Goal: Task Accomplishment & Management: Manage account settings

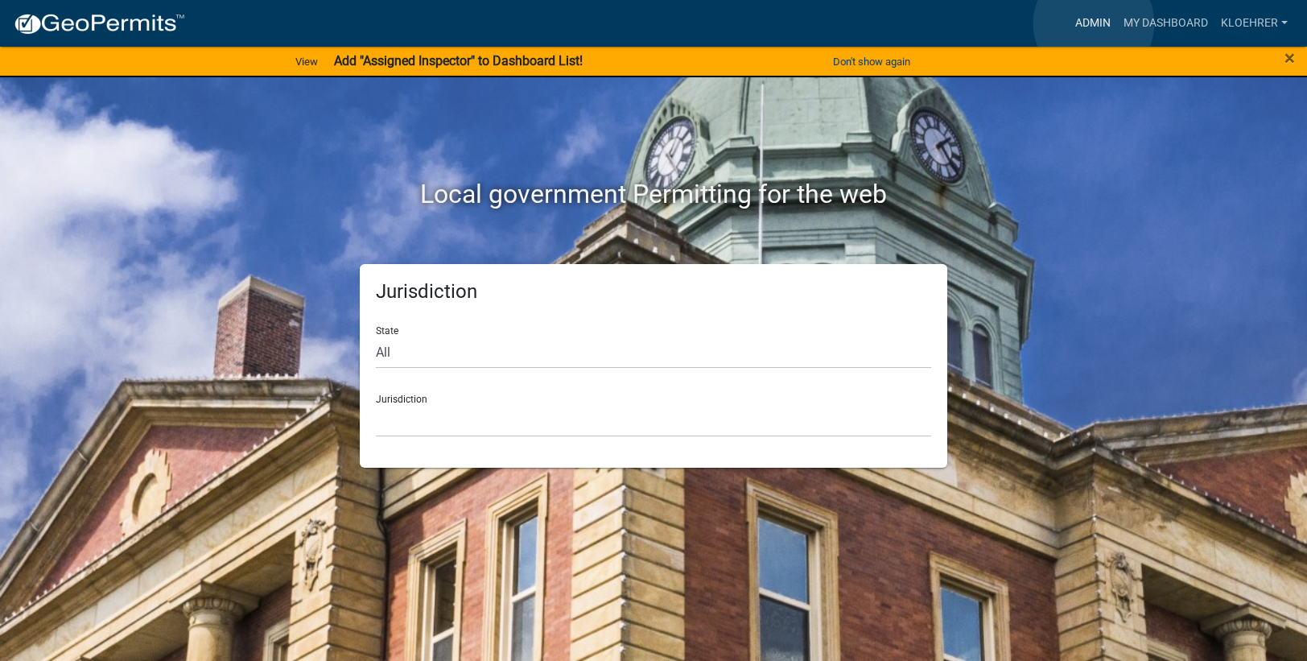
click at [1093, 23] on link "Admin" at bounding box center [1093, 23] width 48 height 31
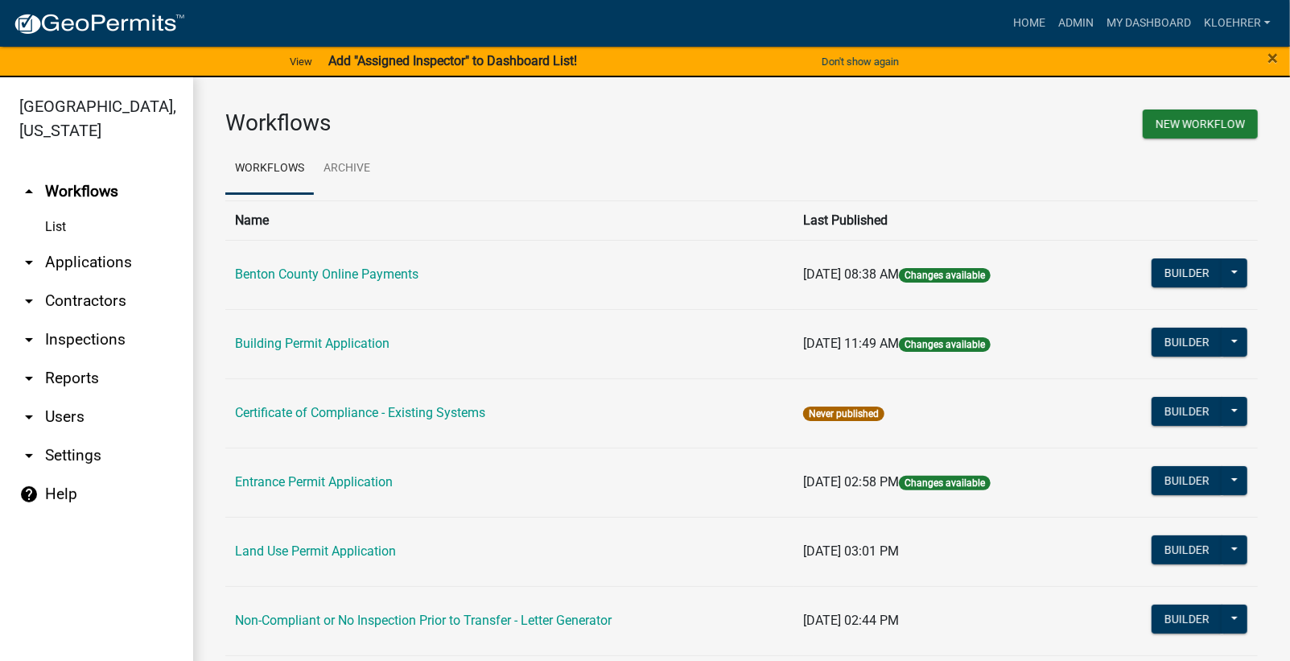
click at [76, 376] on link "arrow_drop_down Reports" at bounding box center [96, 378] width 193 height 39
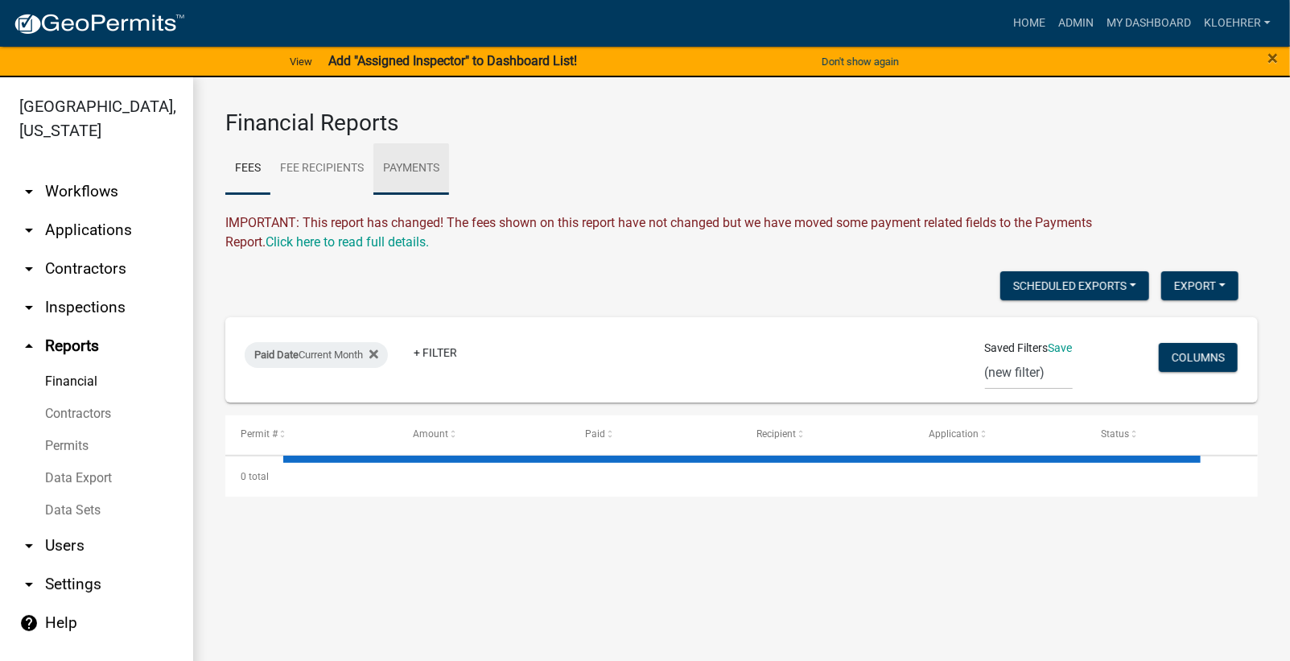
click at [414, 162] on link "Payments" at bounding box center [411, 168] width 76 height 51
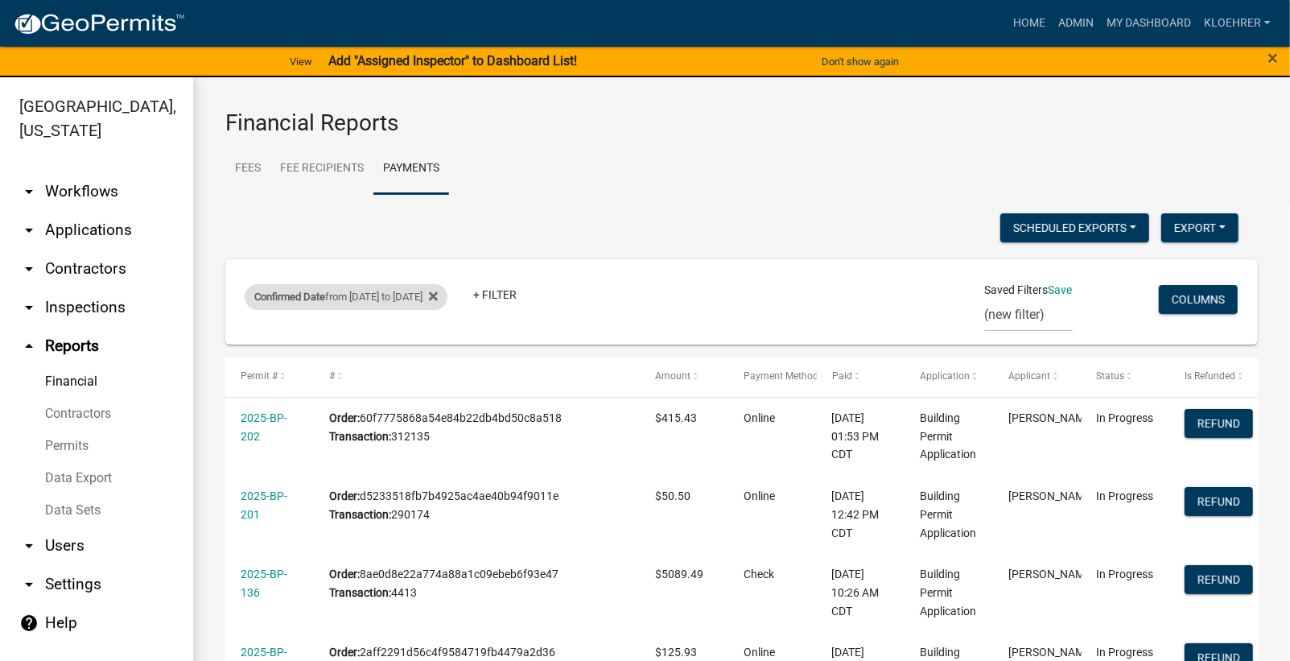
click at [373, 300] on div "Confirmed Date from 08/08/2025 to 08/12/2025" at bounding box center [346, 297] width 203 height 26
select select "custom"
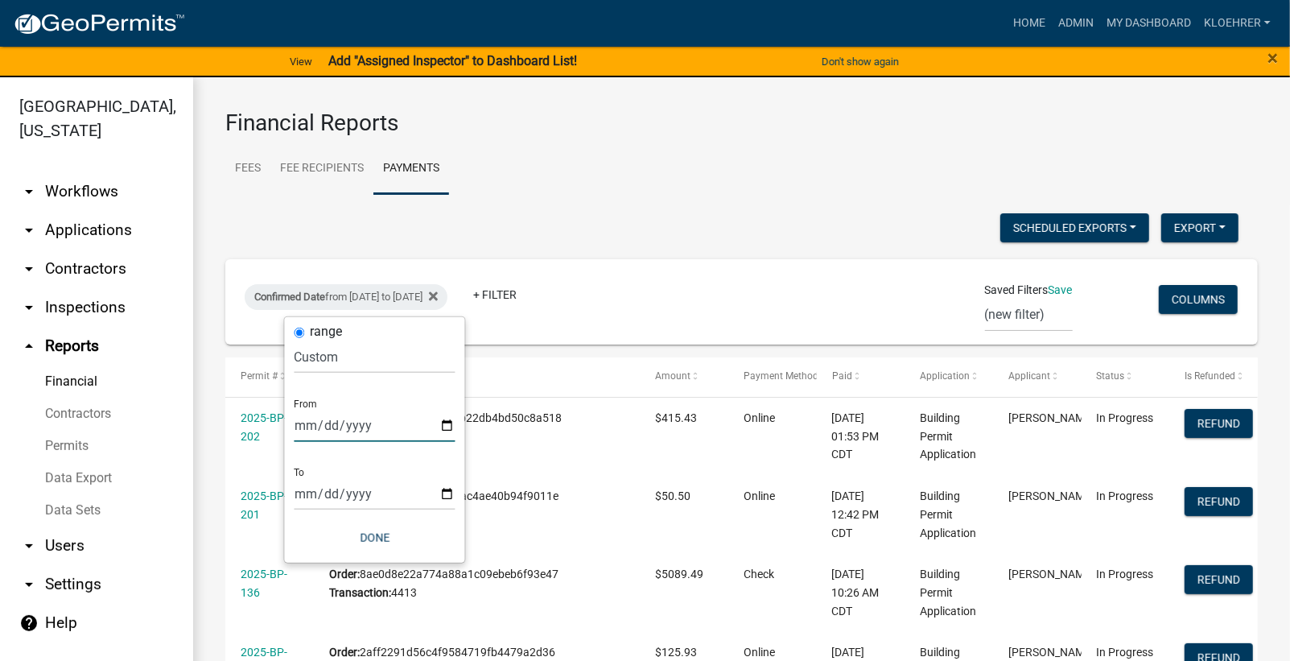
click at [323, 420] on input "2025-08-08" at bounding box center [374, 425] width 161 height 33
type input "2025-08-12"
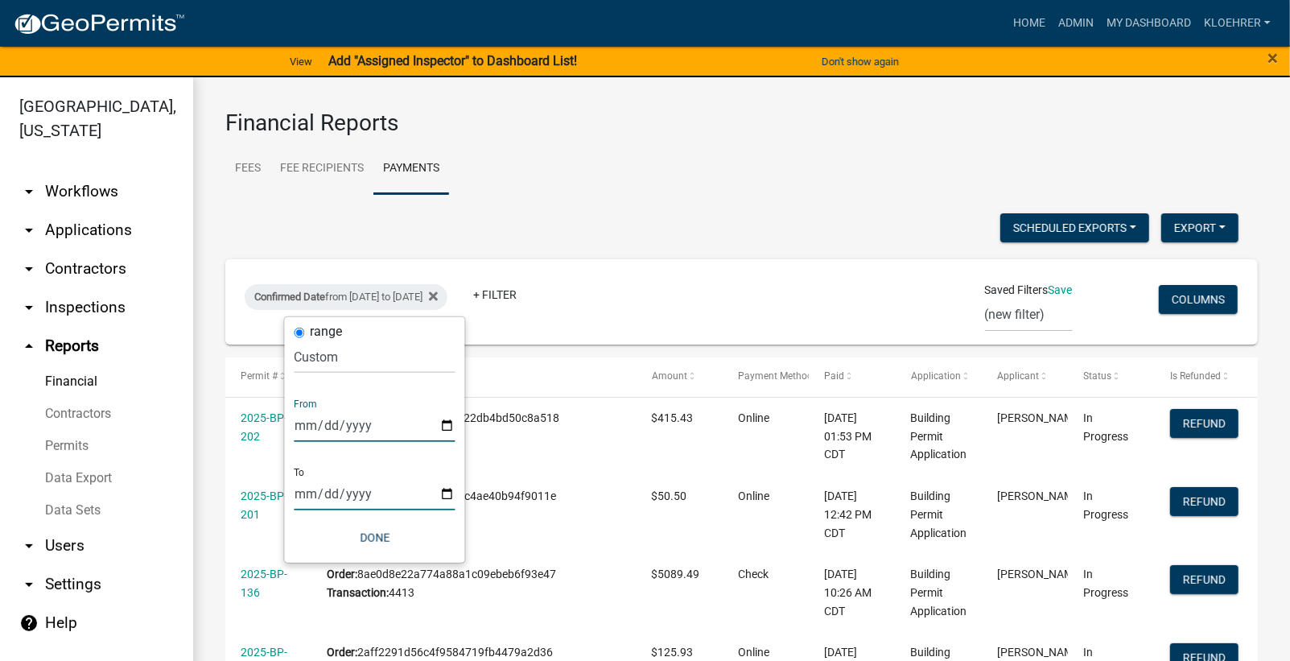
click at [320, 495] on input "2025-08-12" at bounding box center [374, 493] width 161 height 33
type input "2025-08-13"
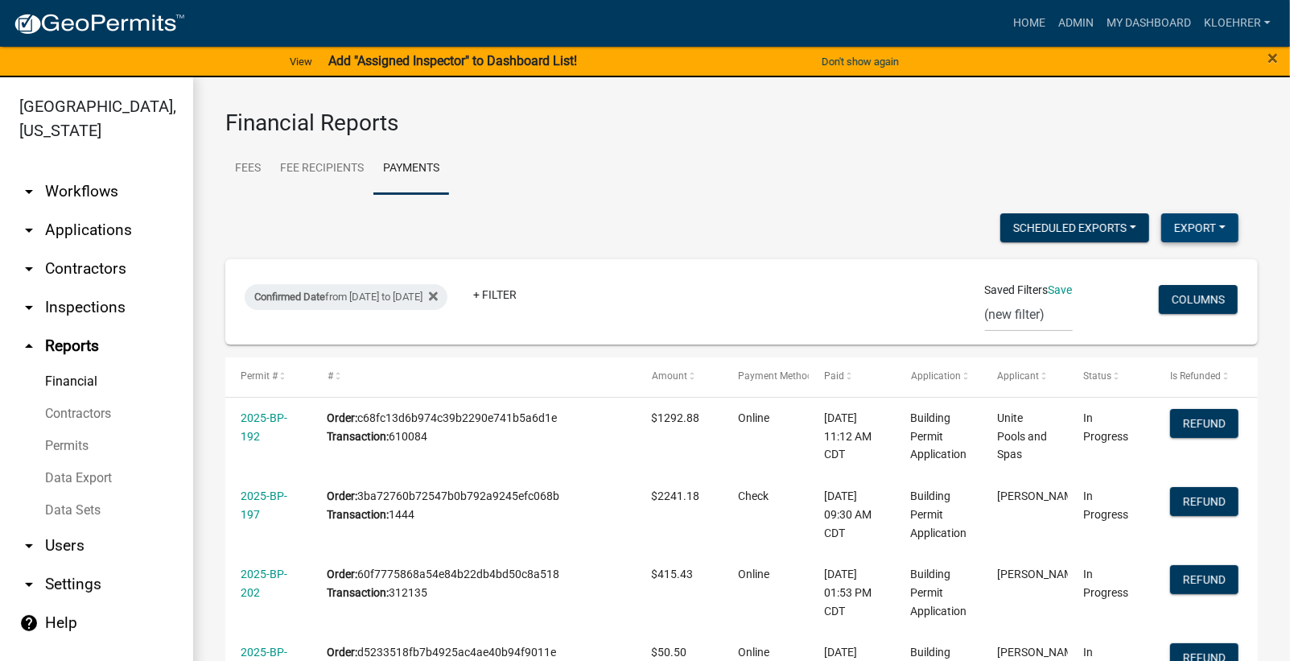
click at [1203, 233] on button "Export" at bounding box center [1199, 227] width 77 height 29
click at [1127, 269] on button "Excel Format (.xlsx)" at bounding box center [1162, 268] width 150 height 39
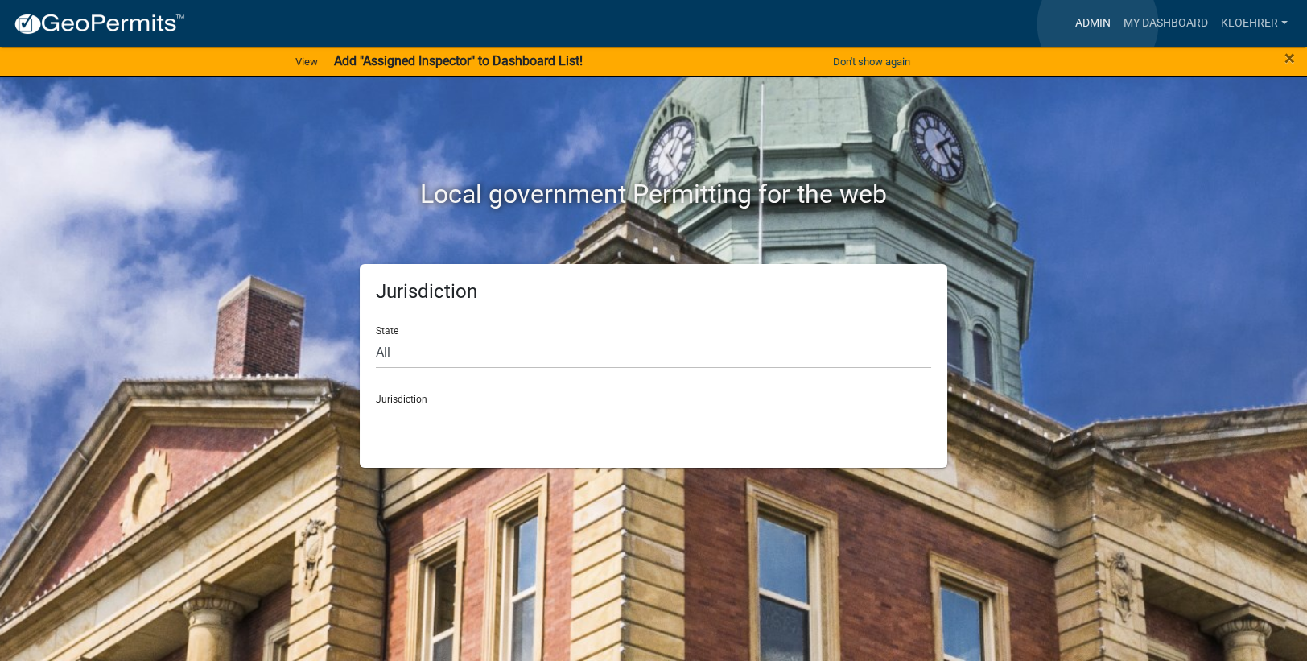
click at [1098, 24] on link "Admin" at bounding box center [1093, 23] width 48 height 31
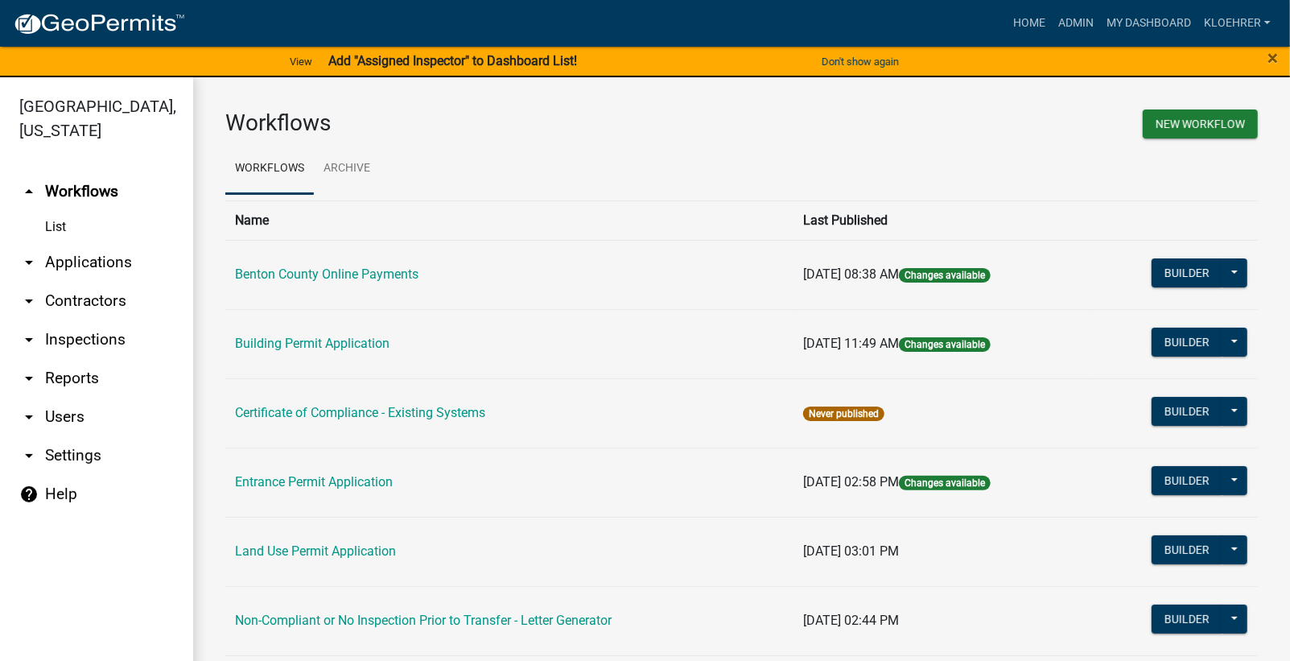
click at [106, 256] on link "arrow_drop_down Applications" at bounding box center [96, 262] width 193 height 39
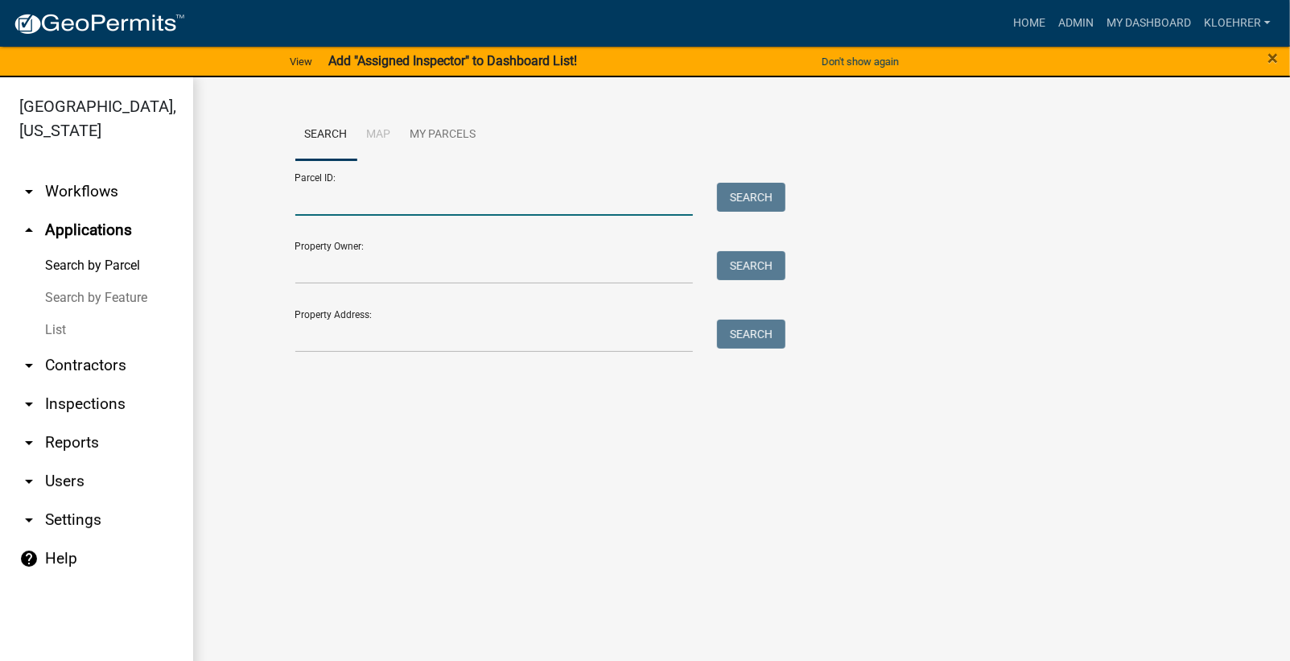
drag, startPoint x: 366, startPoint y: 200, endPoint x: 381, endPoint y: 216, distance: 21.7
click at [372, 204] on input "Parcel ID:" at bounding box center [494, 199] width 398 height 33
click at [334, 197] on input "100022703" at bounding box center [494, 199] width 398 height 33
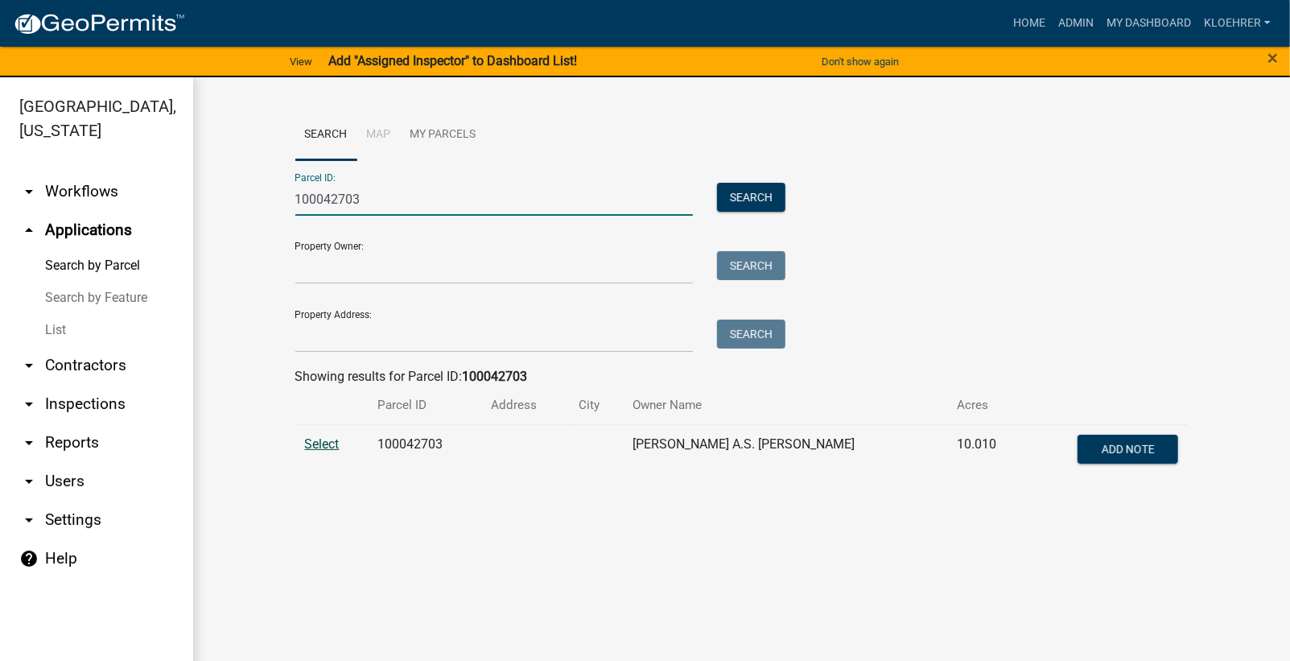
type input "100042703"
click at [323, 440] on span "Select" at bounding box center [322, 443] width 35 height 15
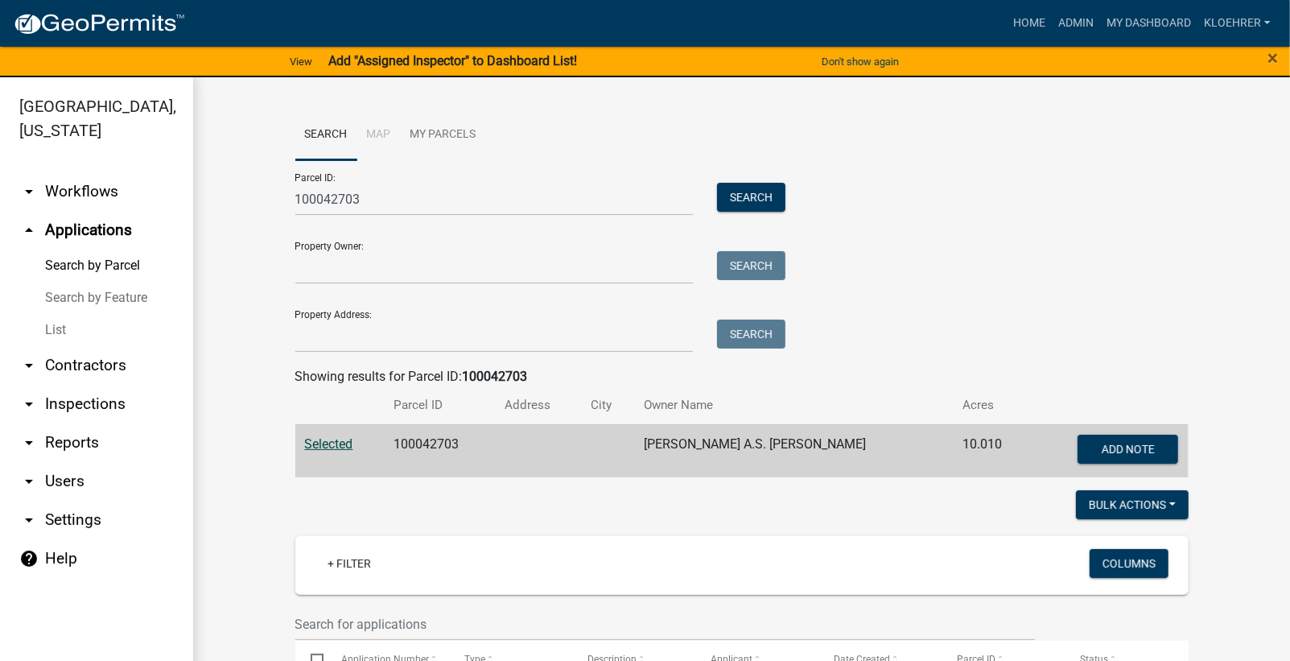
scroll to position [113, 0]
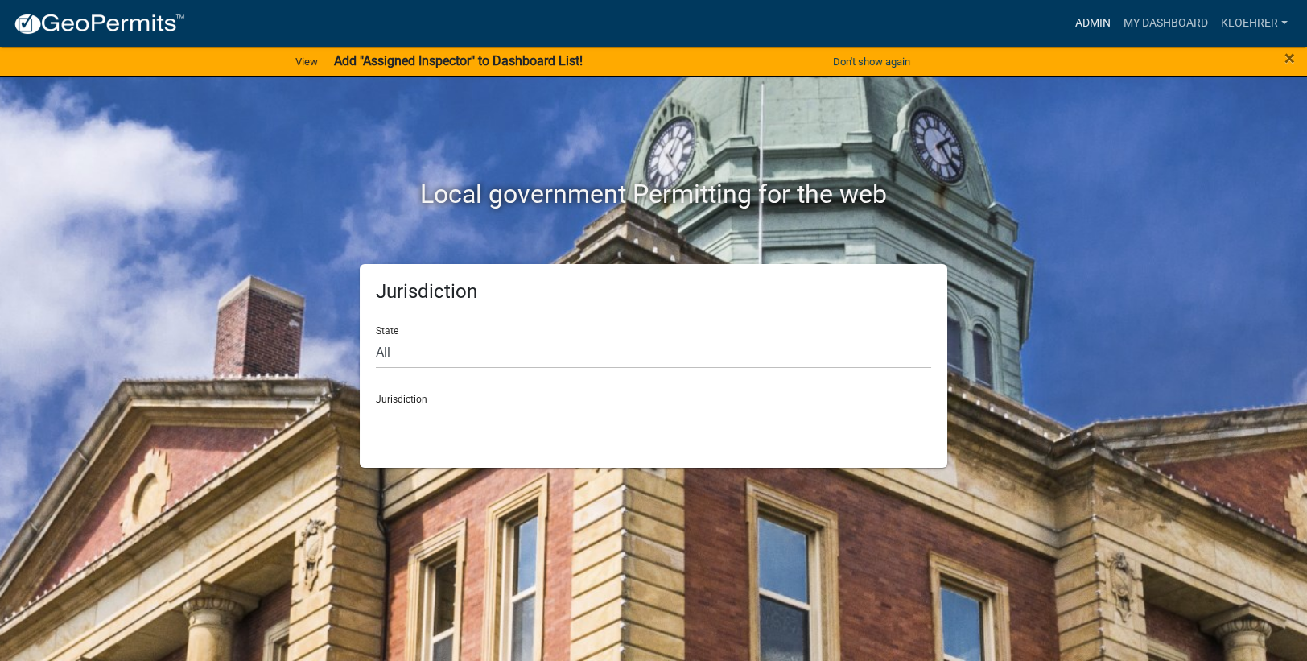
click at [1107, 23] on link "Admin" at bounding box center [1093, 23] width 48 height 31
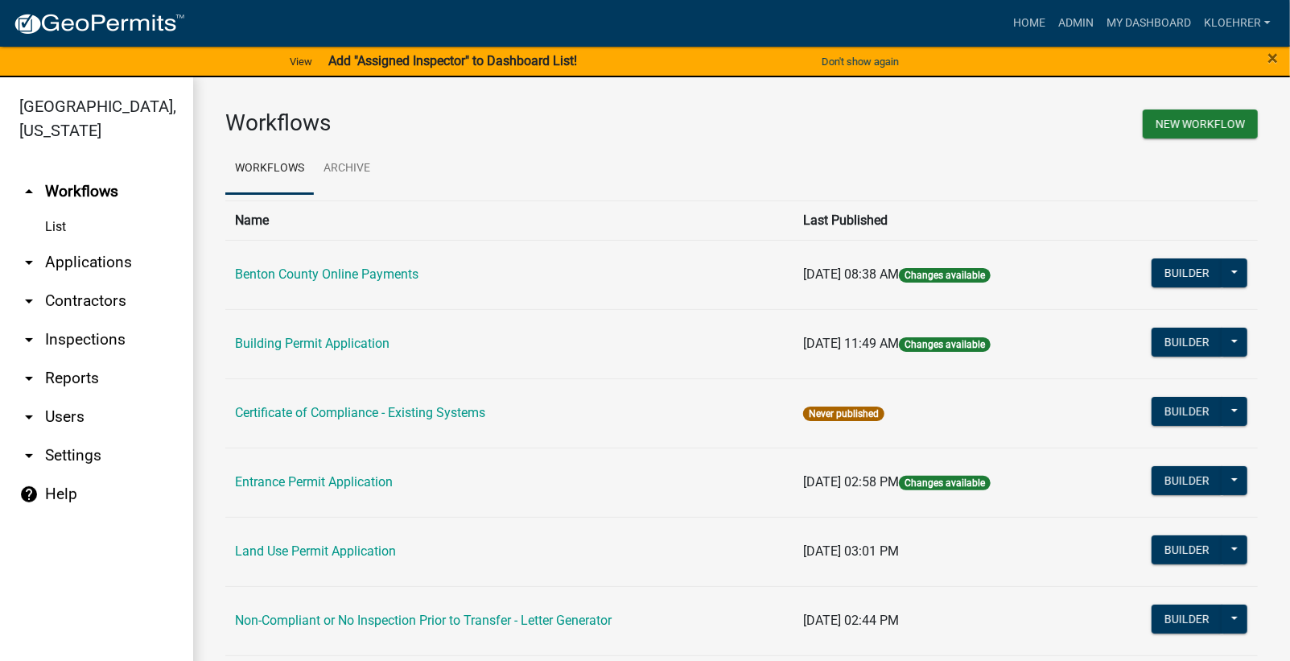
click at [83, 378] on link "arrow_drop_down Reports" at bounding box center [96, 378] width 193 height 39
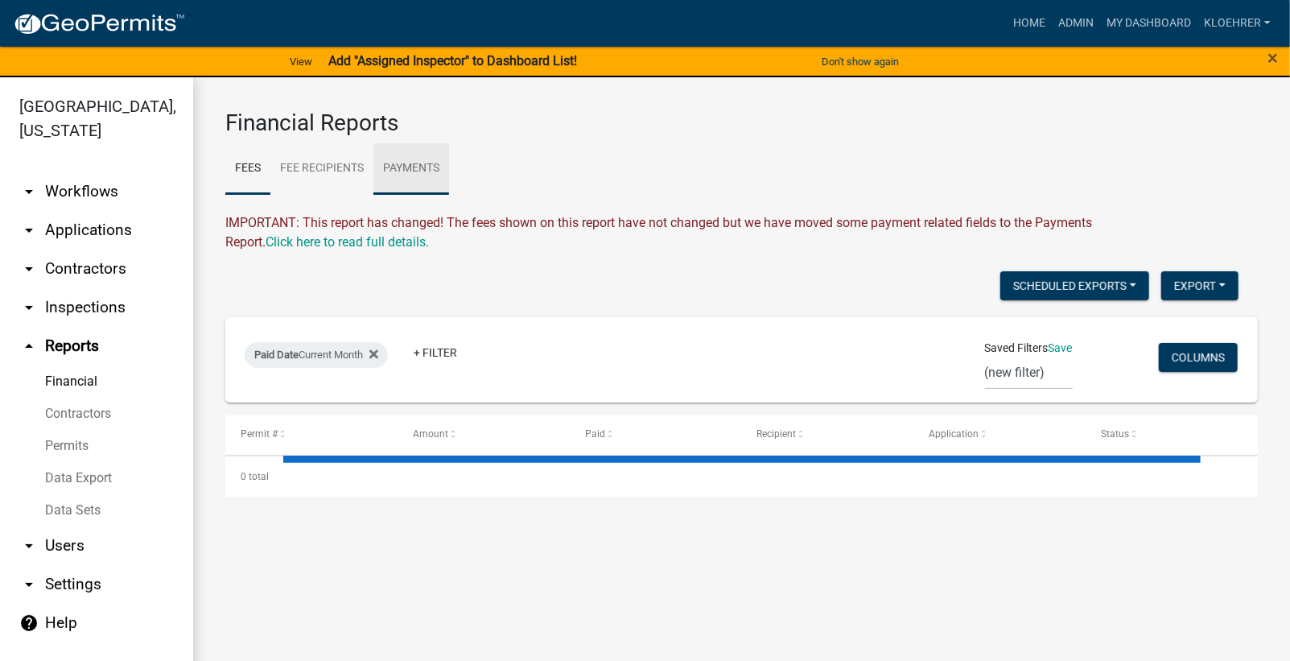
click at [436, 169] on link "Payments" at bounding box center [411, 168] width 76 height 51
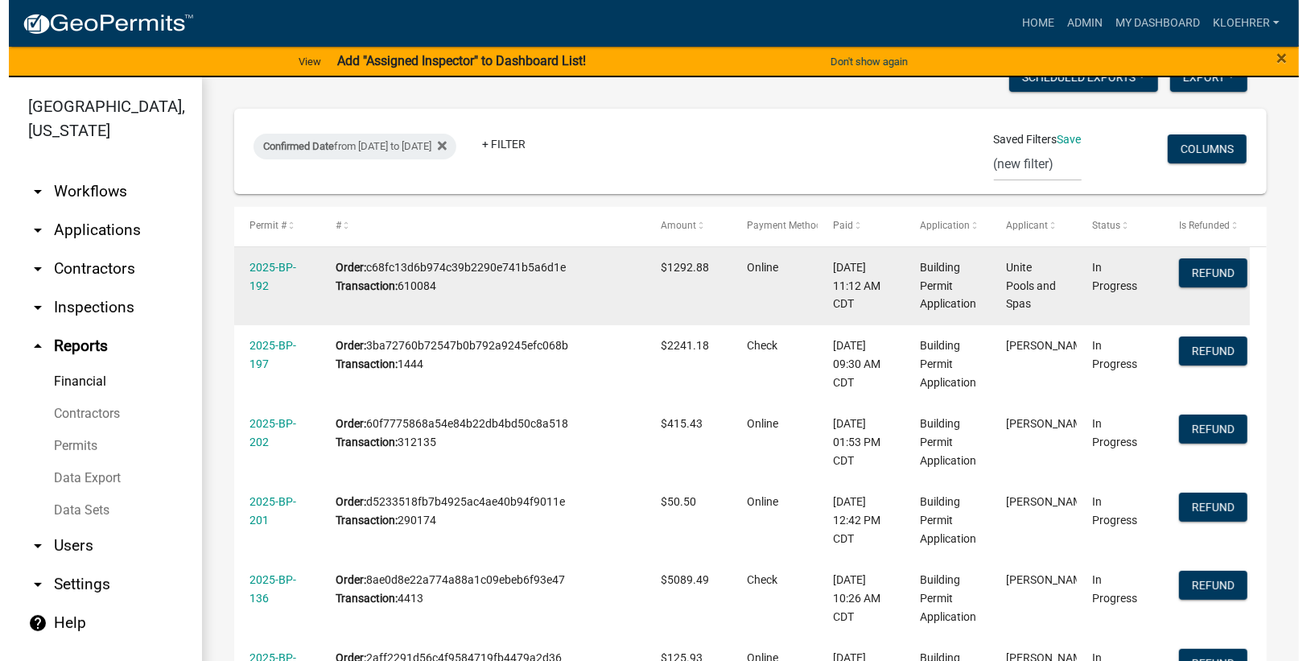
scroll to position [263, 0]
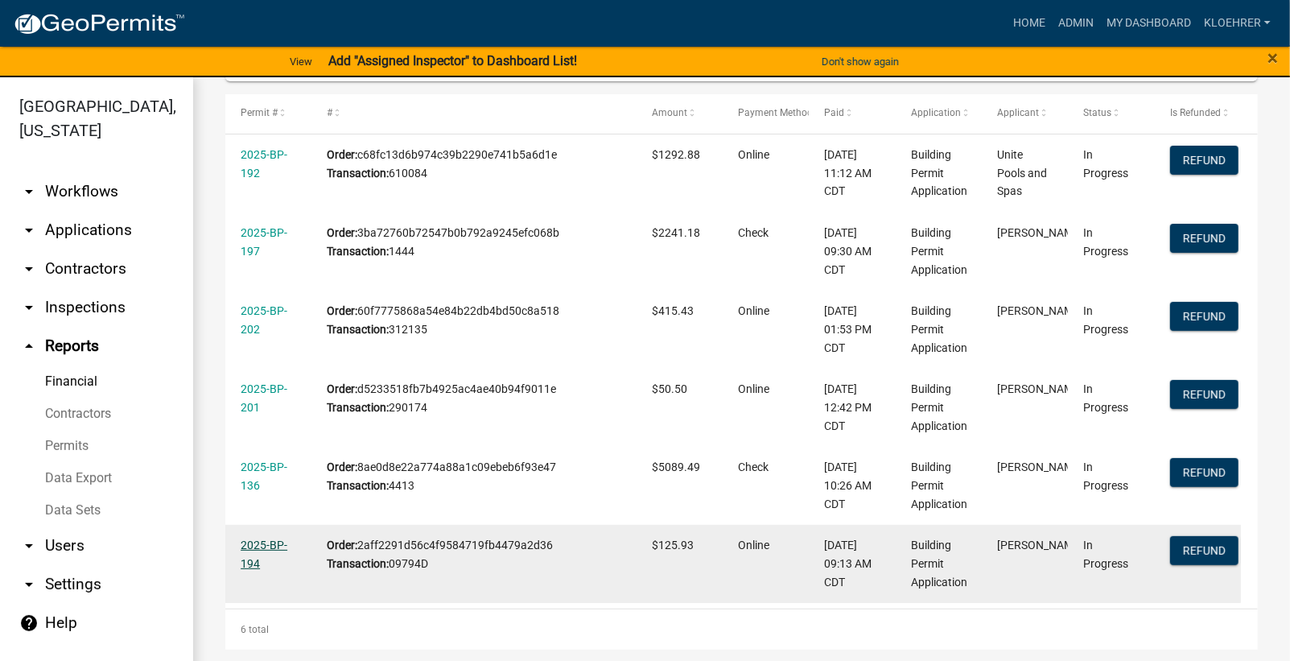
click at [282, 549] on link "2025-BP-194" at bounding box center [264, 553] width 47 height 31
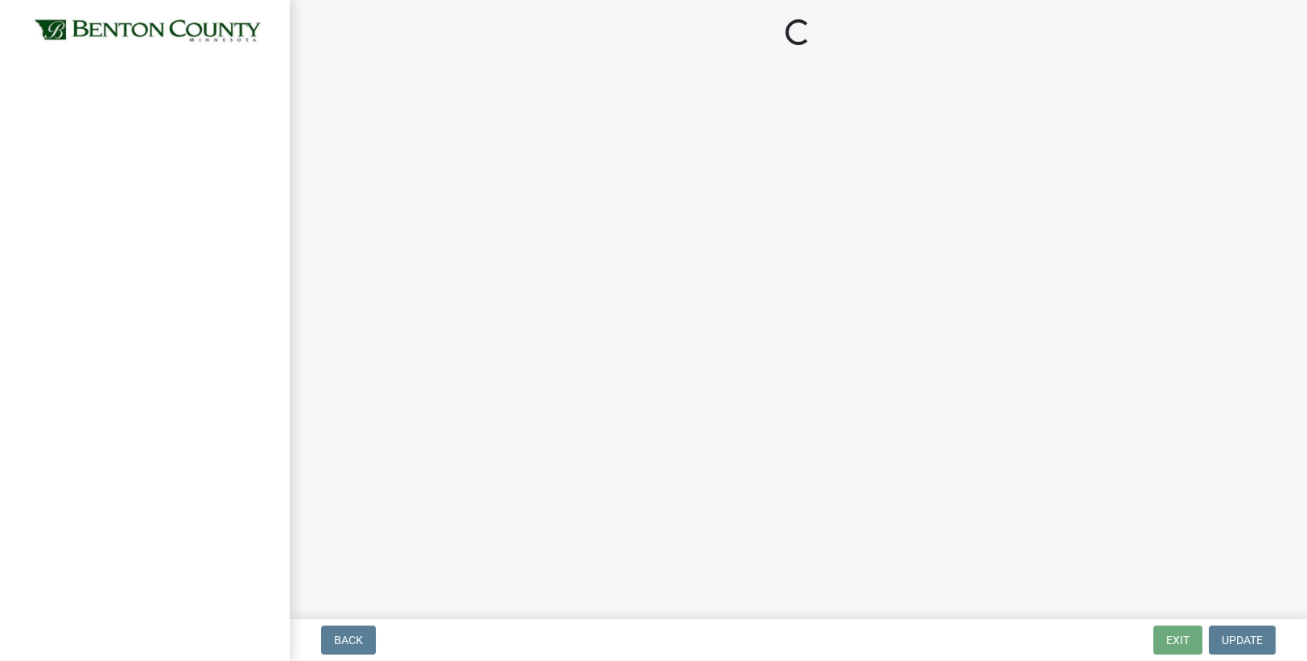
select select "17bfa135-5610-45df-8ce7-87530b7d86d4"
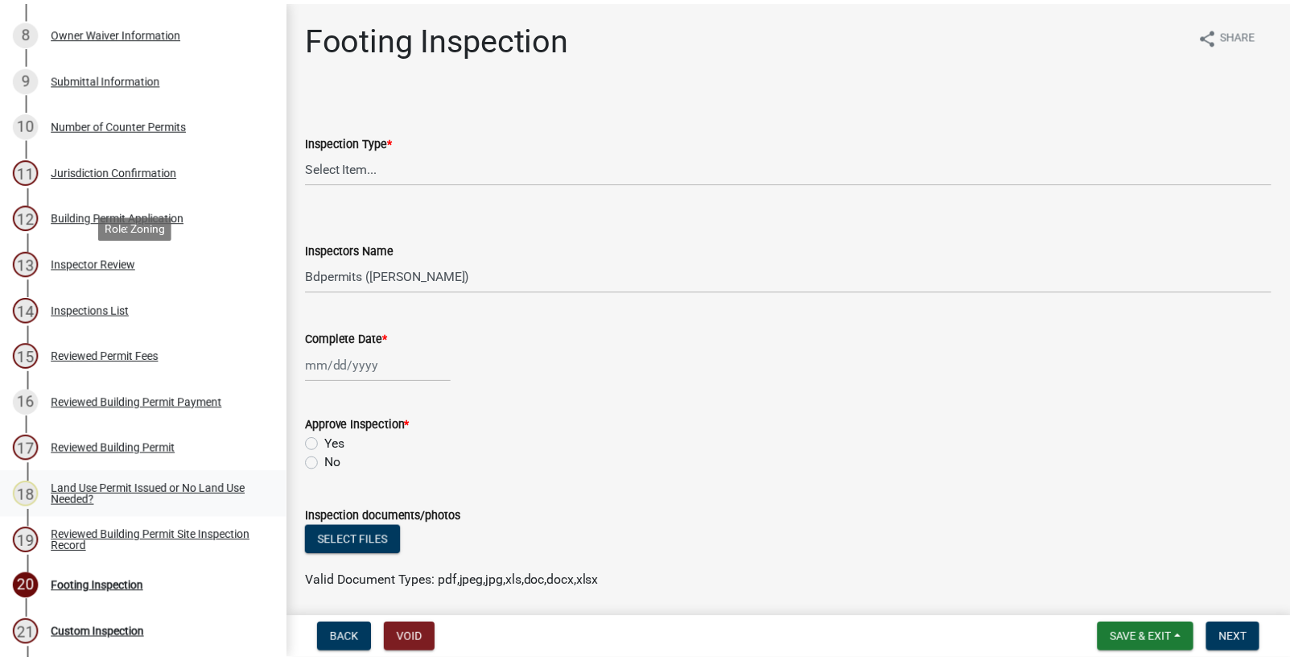
scroll to position [756, 0]
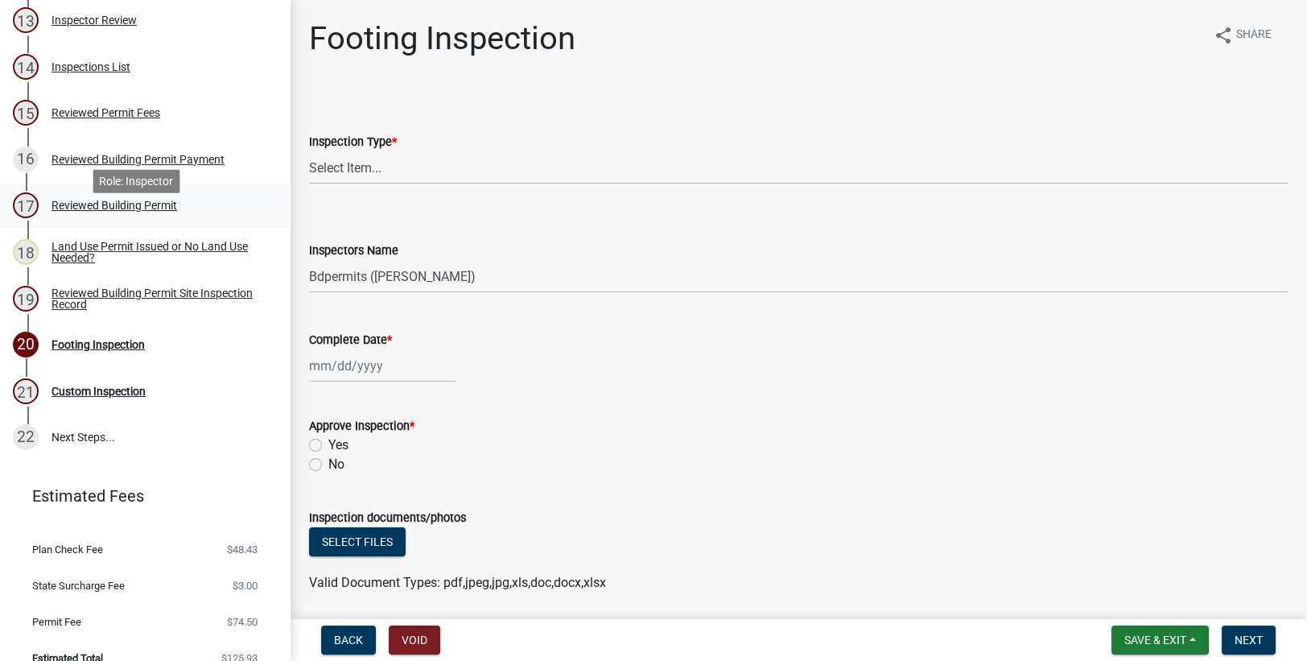
click at [154, 211] on div "Reviewed Building Permit" at bounding box center [114, 205] width 126 height 11
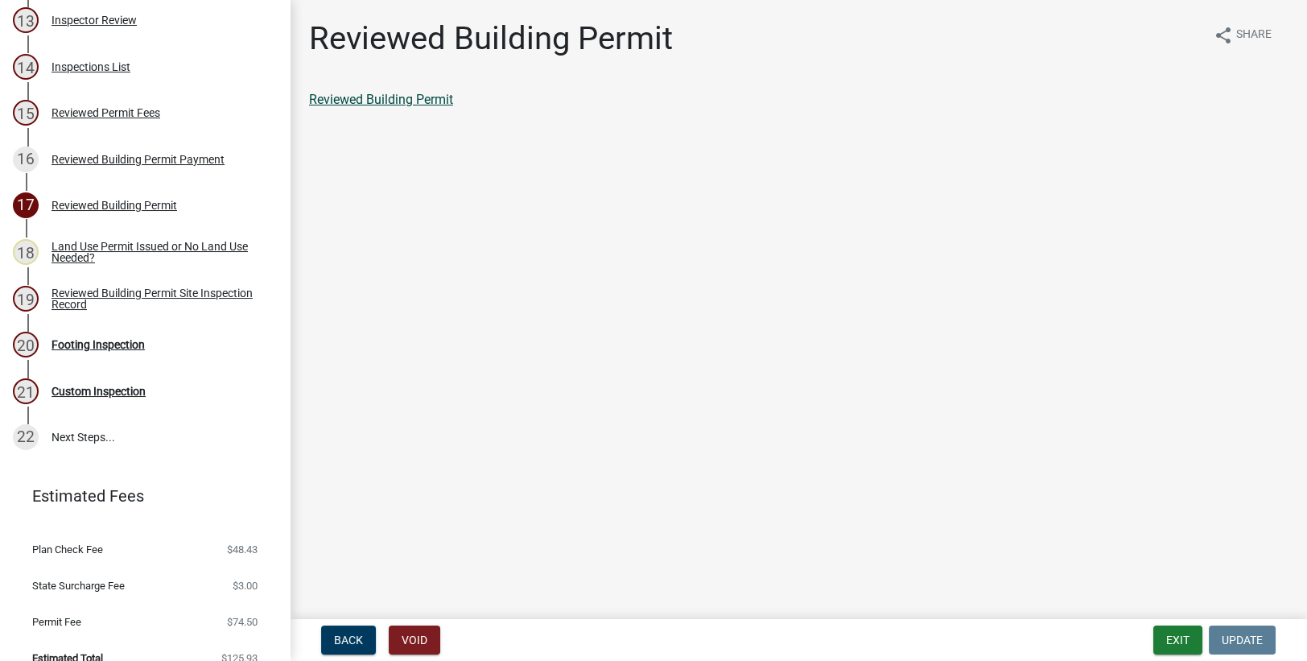
click at [441, 105] on link "Reviewed Building Permit" at bounding box center [381, 99] width 144 height 15
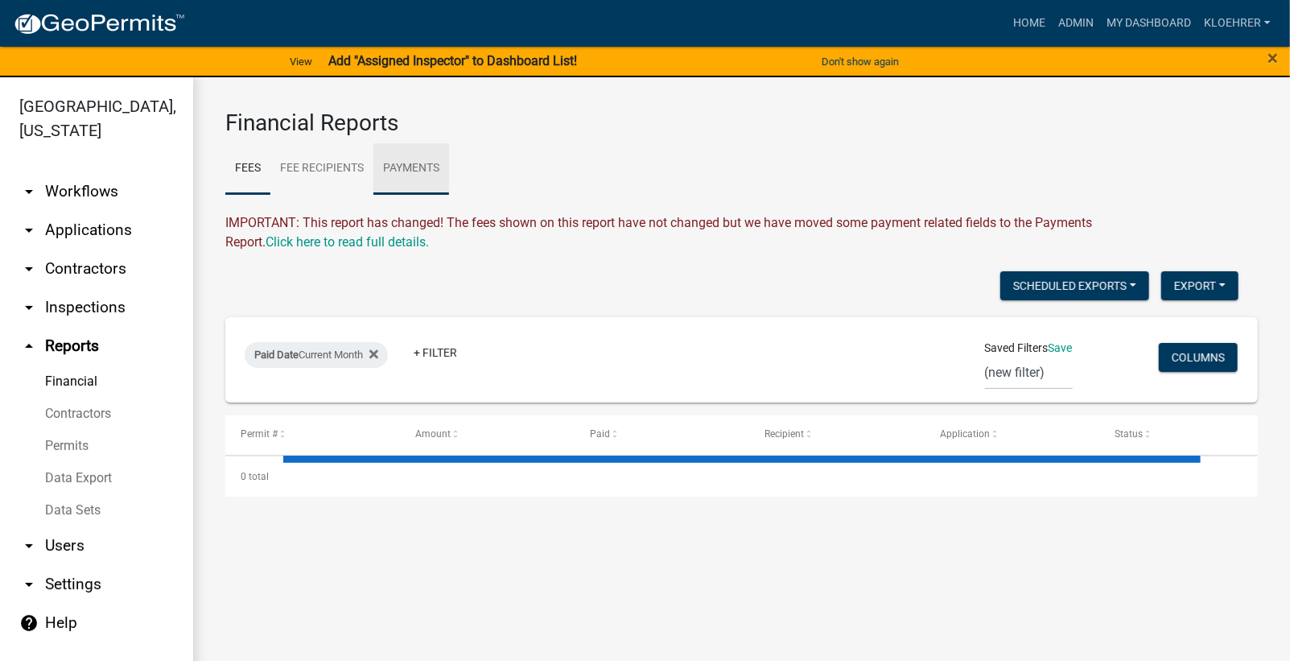
click at [423, 160] on link "Payments" at bounding box center [411, 168] width 76 height 51
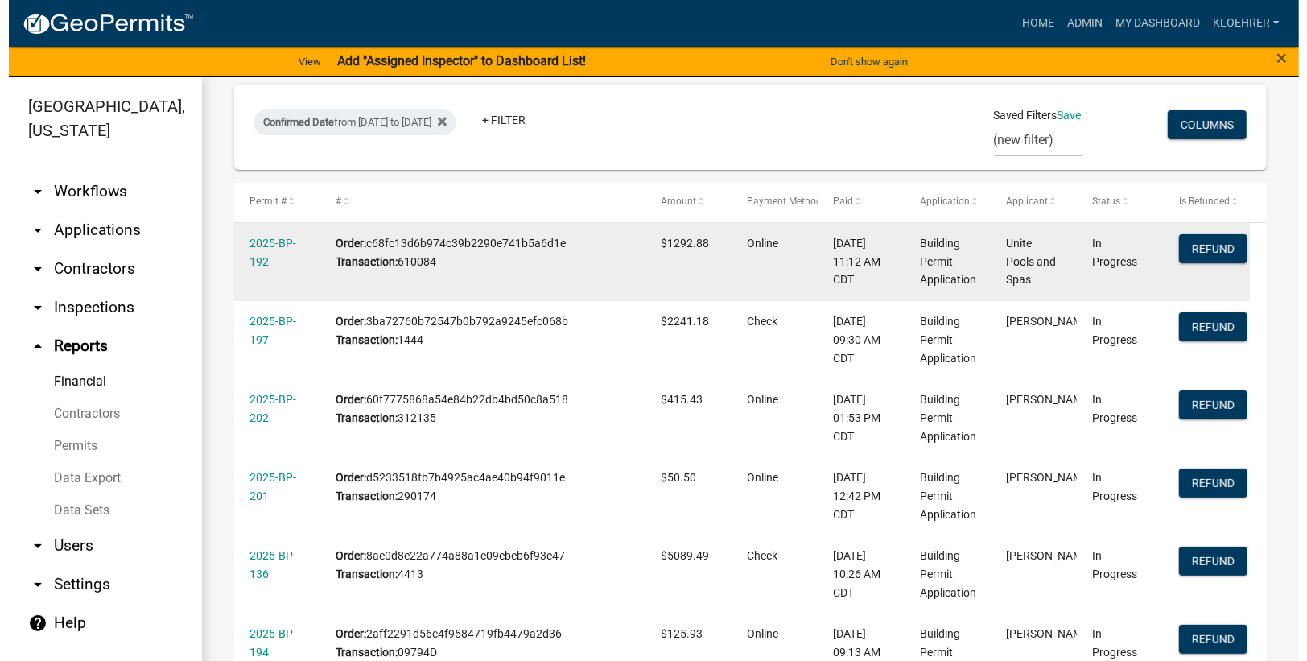
scroll to position [263, 0]
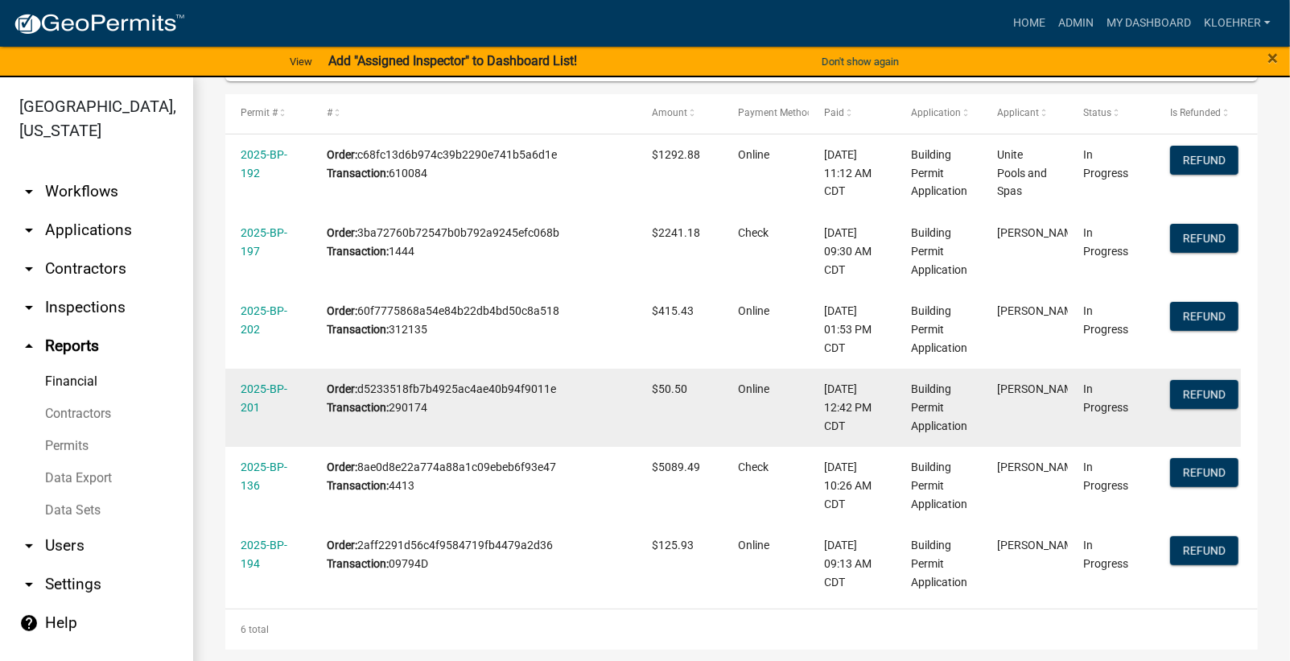
click at [269, 380] on div "2025-BP-201" at bounding box center [269, 398] width 56 height 37
click at [276, 386] on link "2025-BP-201" at bounding box center [264, 397] width 47 height 31
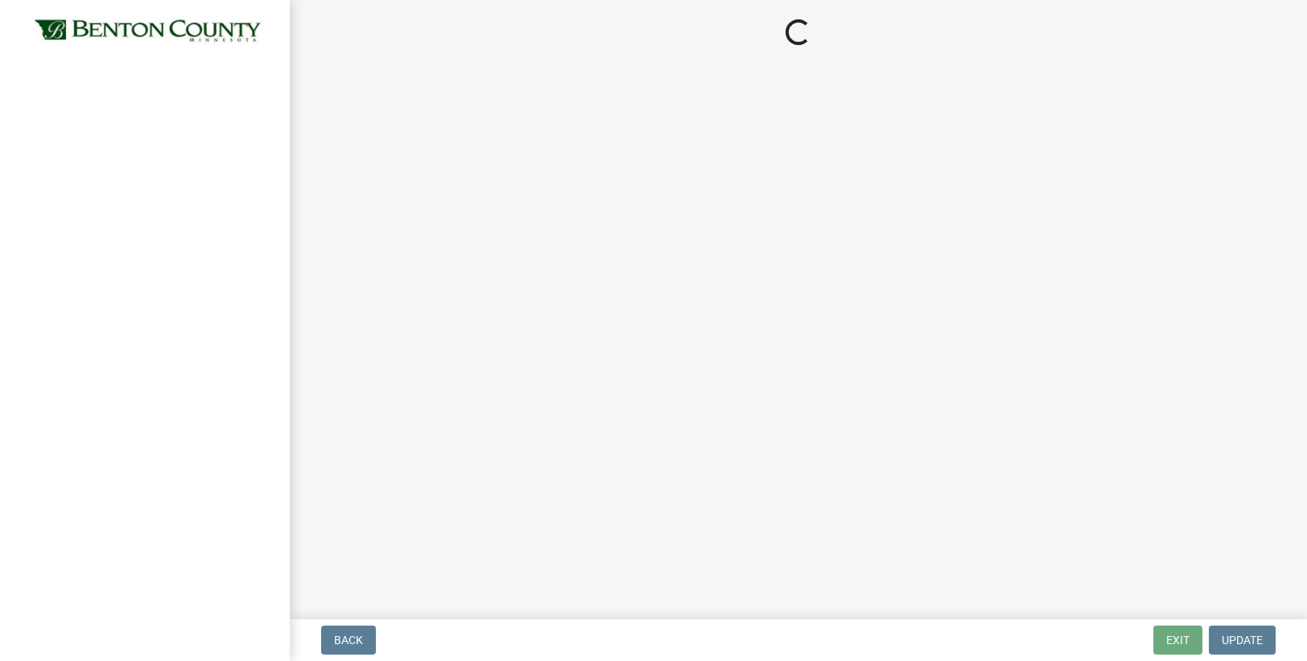
select select "17bfa135-5610-45df-8ce7-87530b7d86d4"
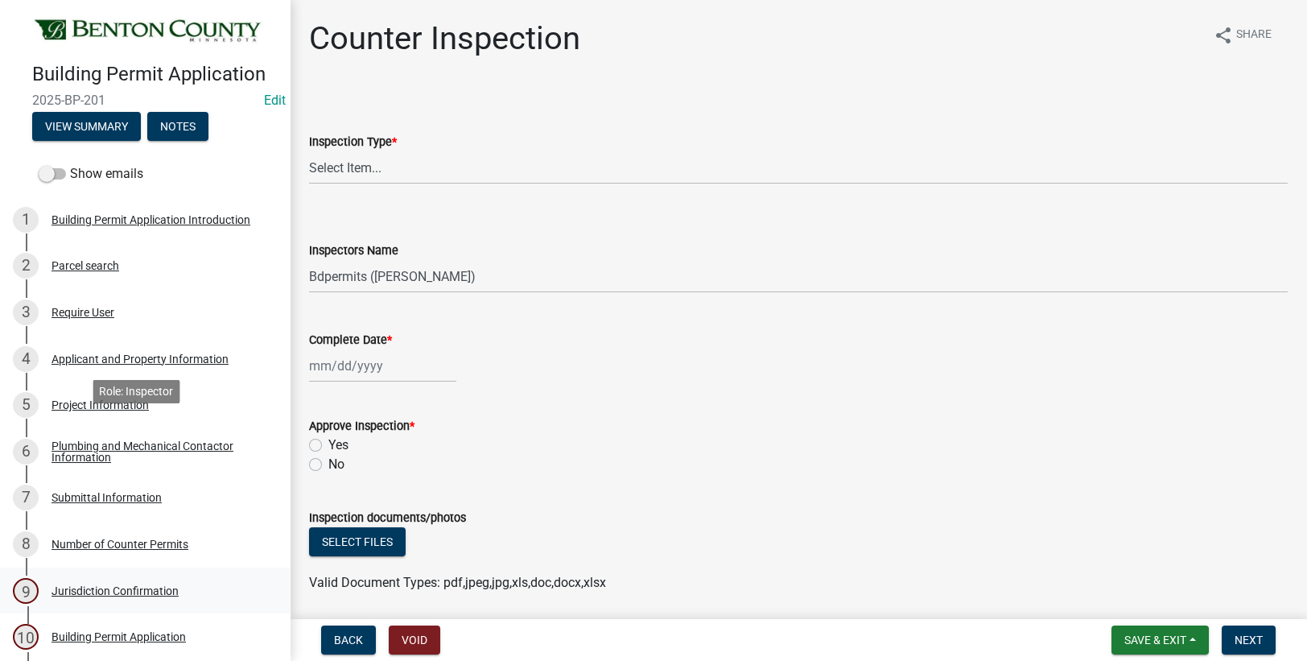
scroll to position [484, 0]
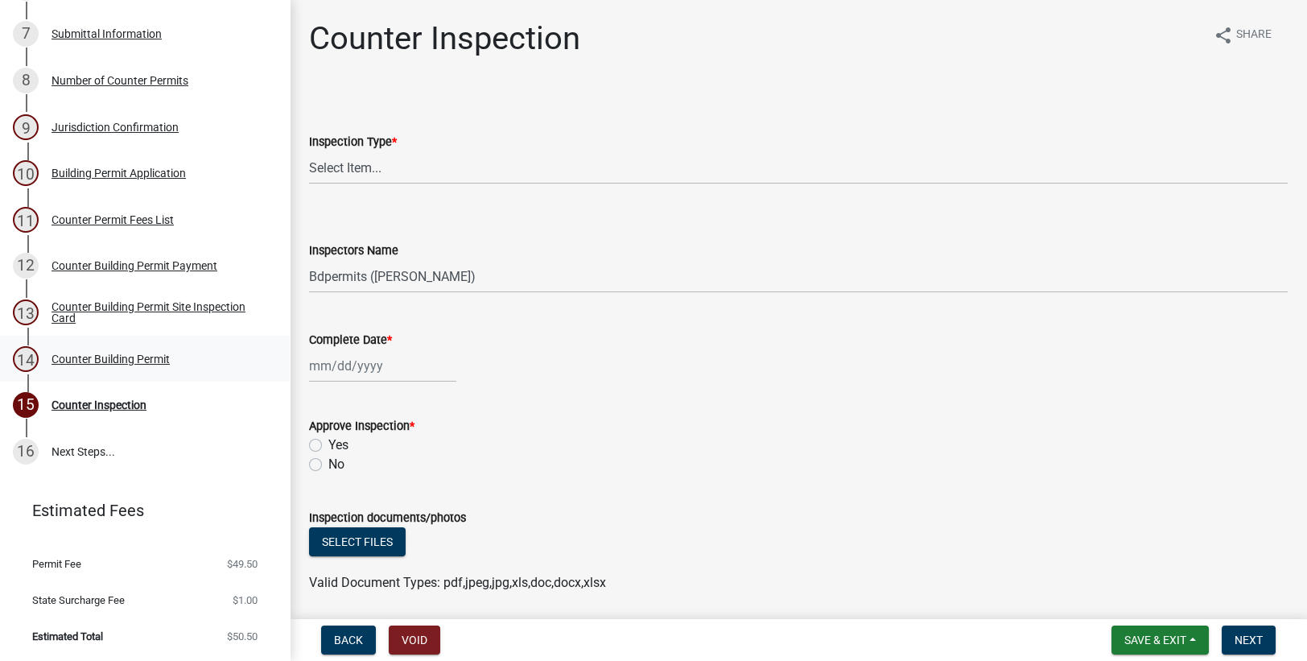
click at [108, 356] on div "Counter Building Permit" at bounding box center [110, 358] width 118 height 11
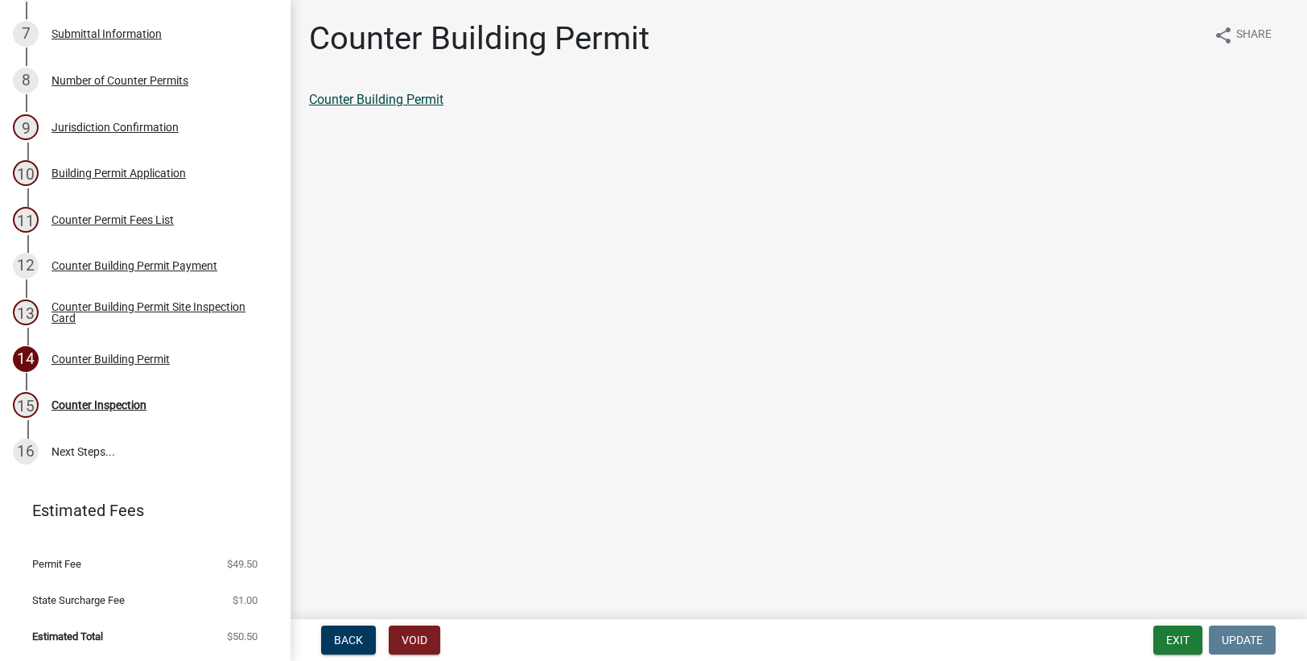
click at [399, 100] on link "Counter Building Permit" at bounding box center [376, 99] width 134 height 15
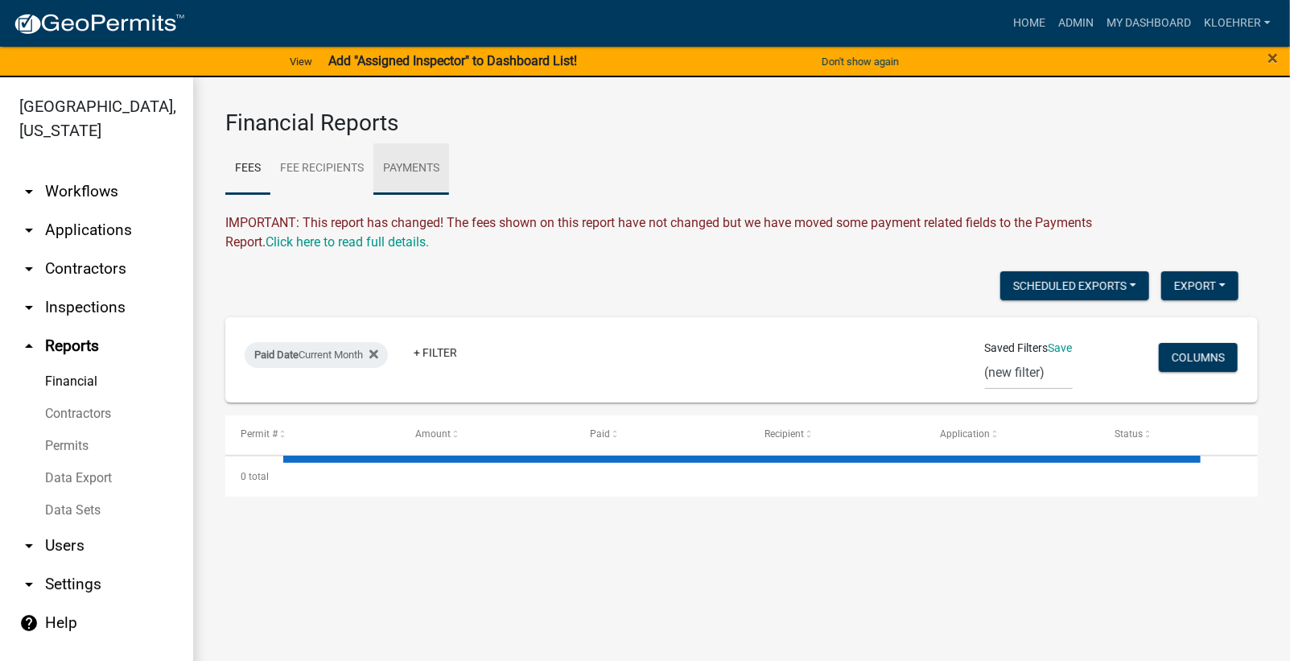
click at [425, 167] on link "Payments" at bounding box center [411, 168] width 76 height 51
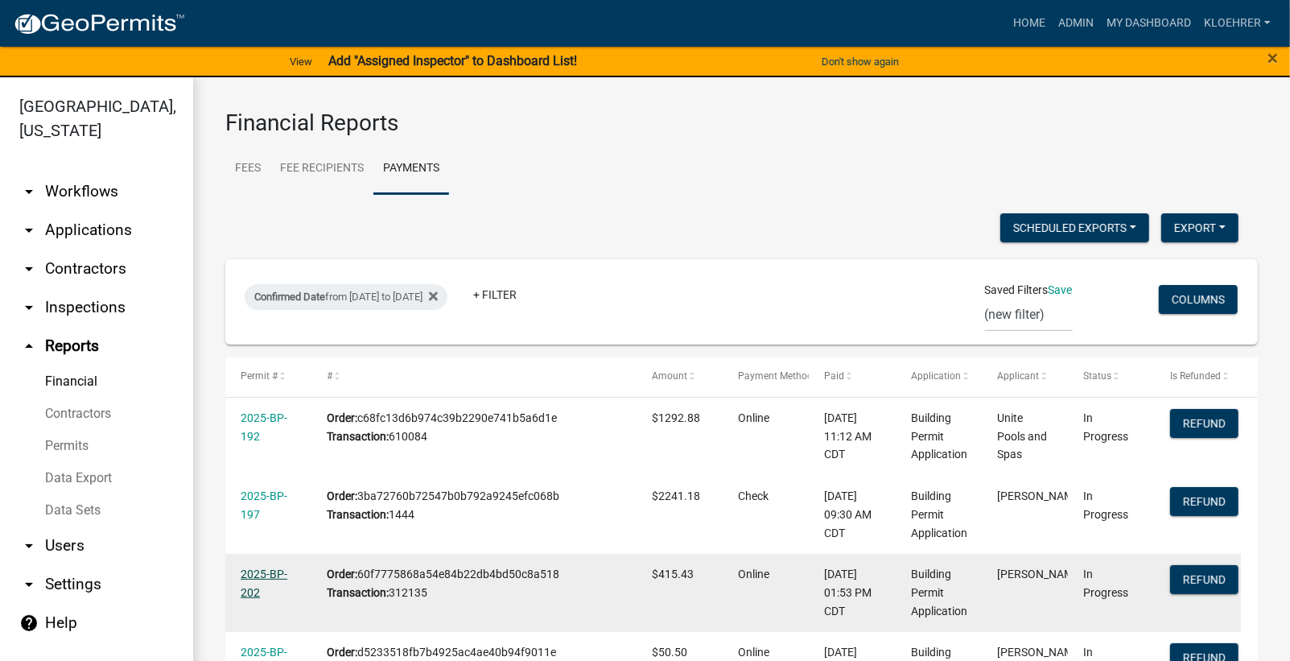
click at [280, 573] on link "2025-BP-202" at bounding box center [264, 582] width 47 height 31
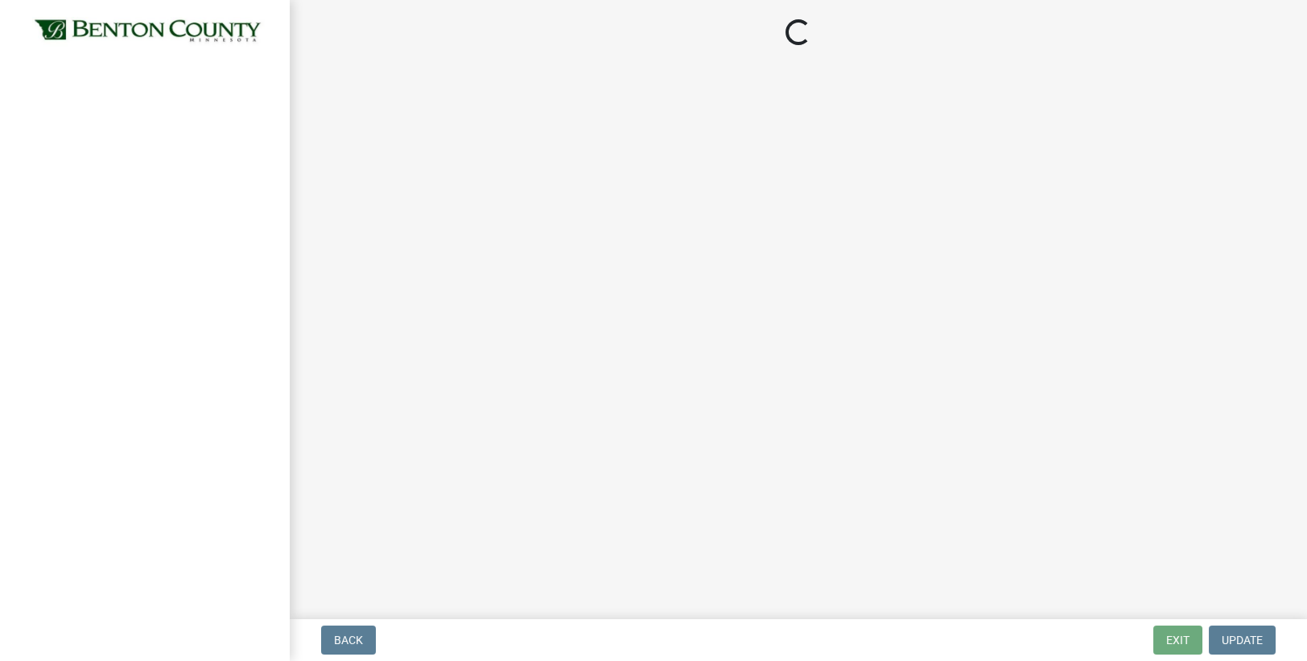
select select "17bfa135-5610-45df-8ce7-87530b7d86d4"
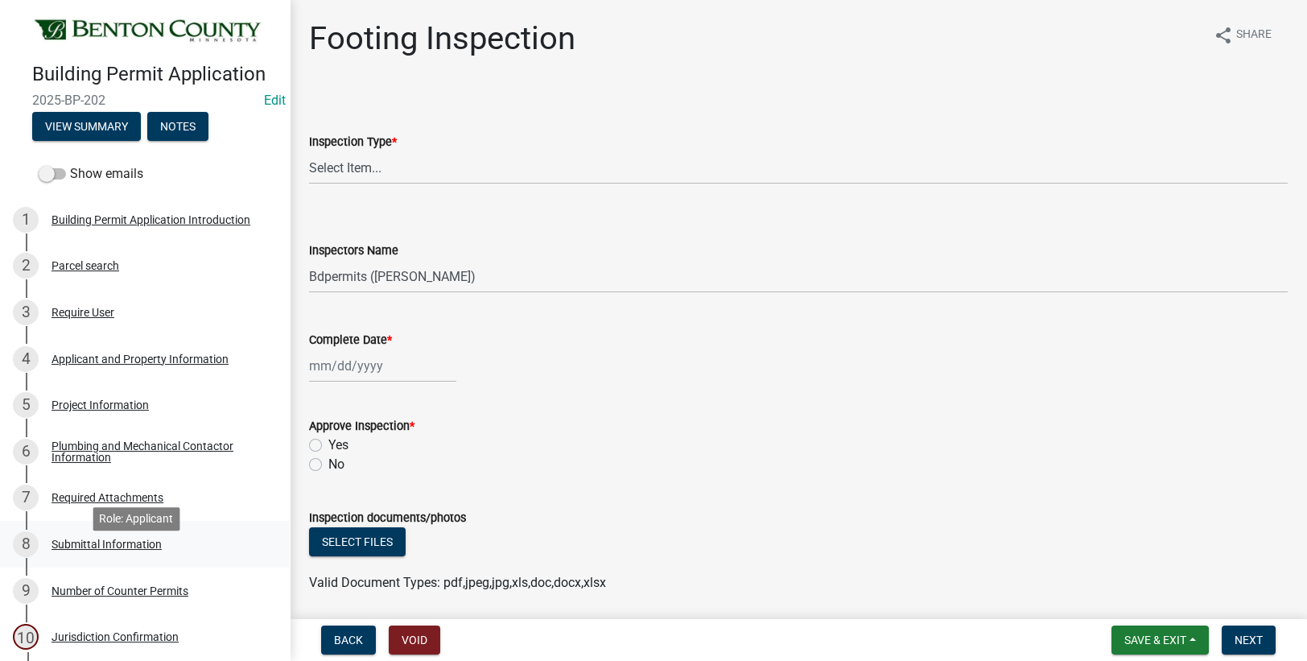
scroll to position [540, 0]
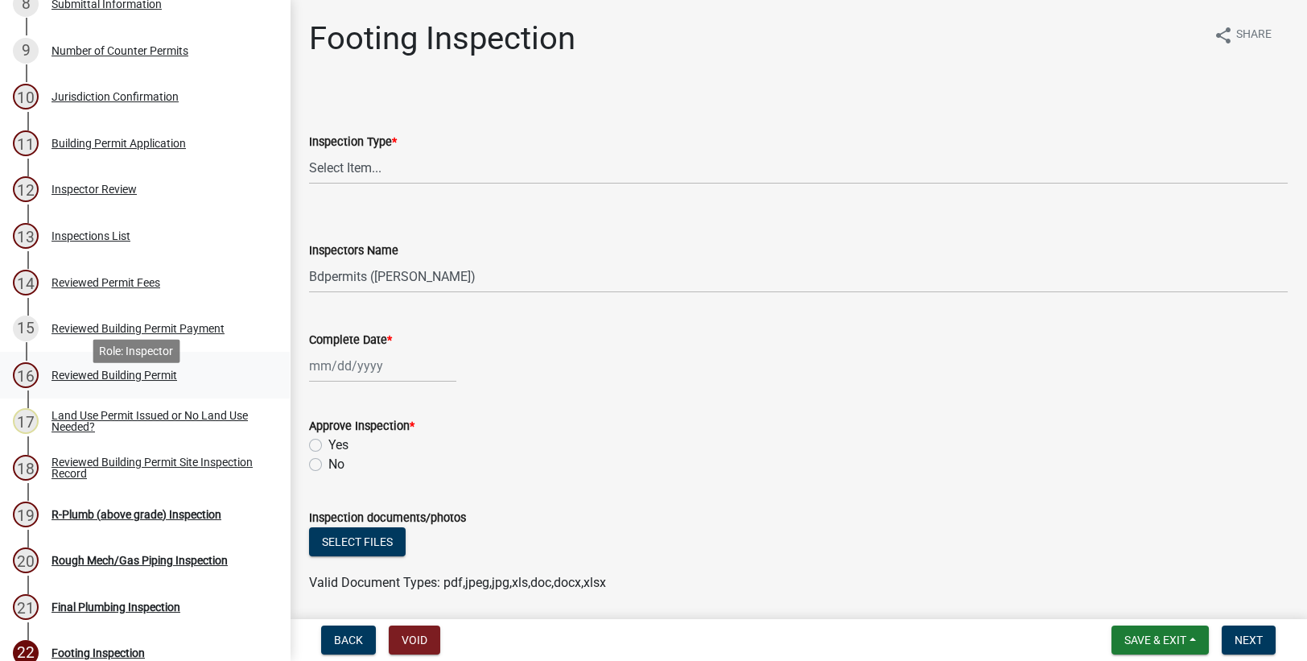
click at [82, 381] on div "Reviewed Building Permit" at bounding box center [114, 374] width 126 height 11
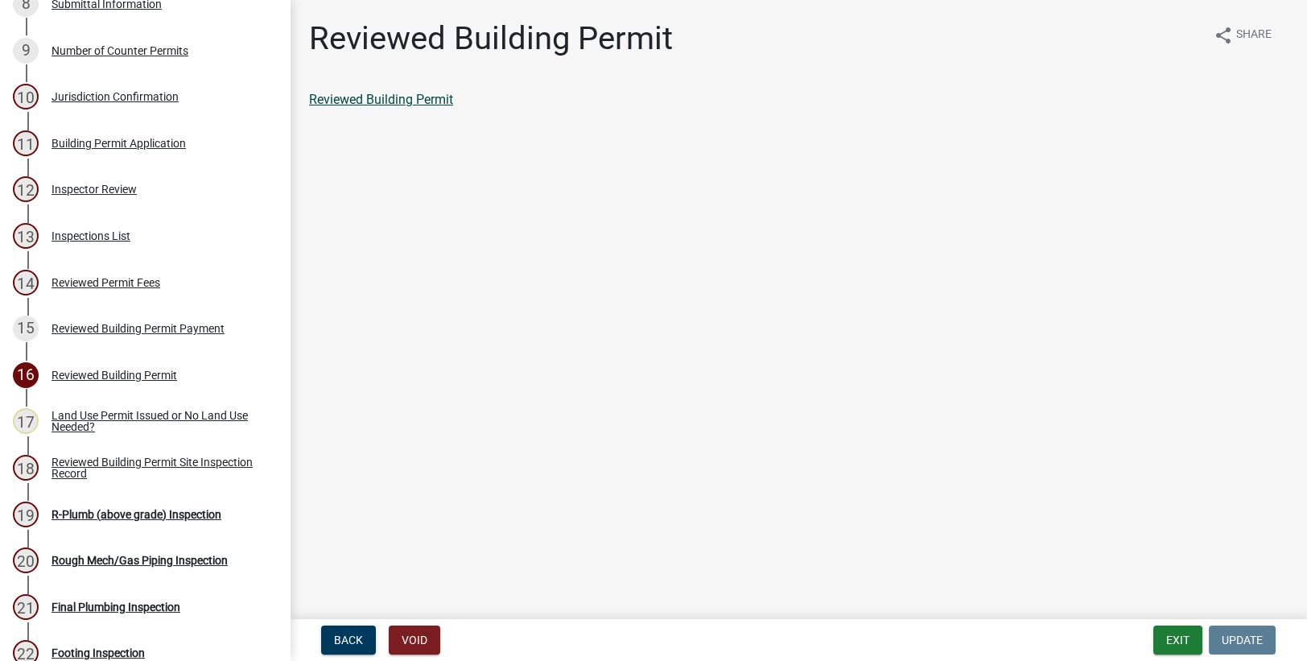
click at [426, 97] on link "Reviewed Building Permit" at bounding box center [381, 99] width 144 height 15
click at [117, 195] on div "Inspector Review" at bounding box center [93, 188] width 85 height 11
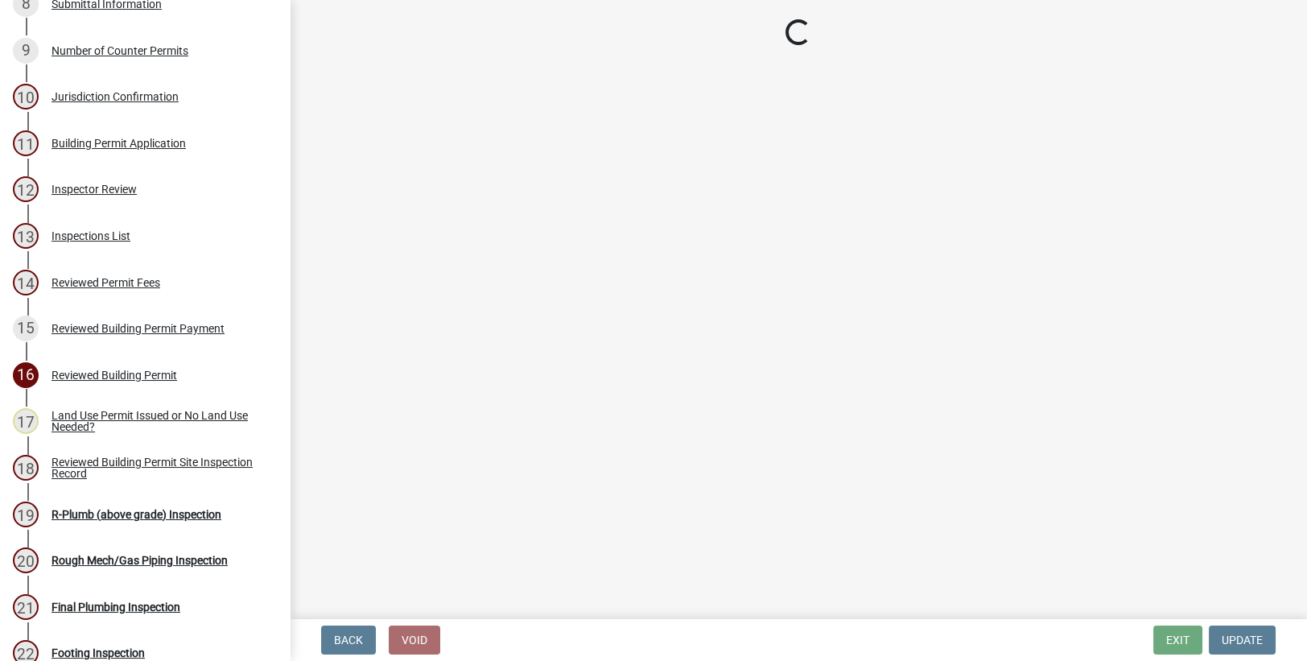
select select "94a12757-2a59-4079-8756-dca9431867ef"
select select "6dc0760e-8c08-4580-9fe9-6a7ebc6918b6"
select select "0198996b-7c5b-4e1d-9fce-5545e98e8655"
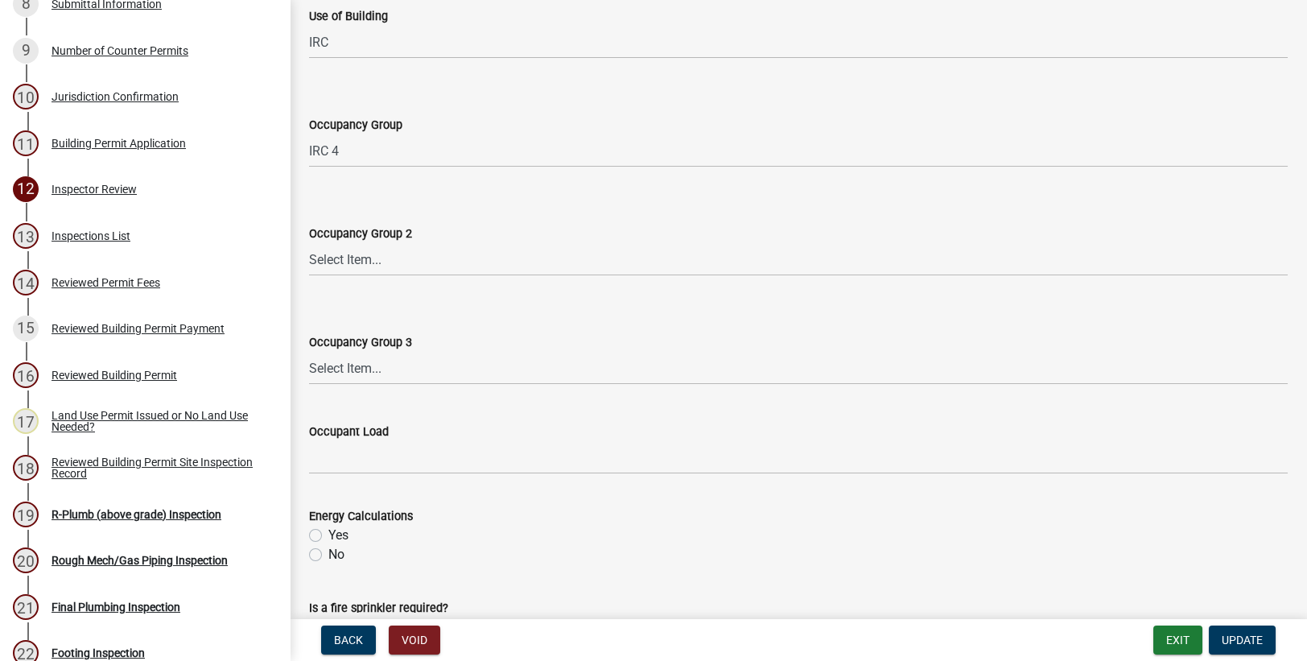
scroll to position [756, 0]
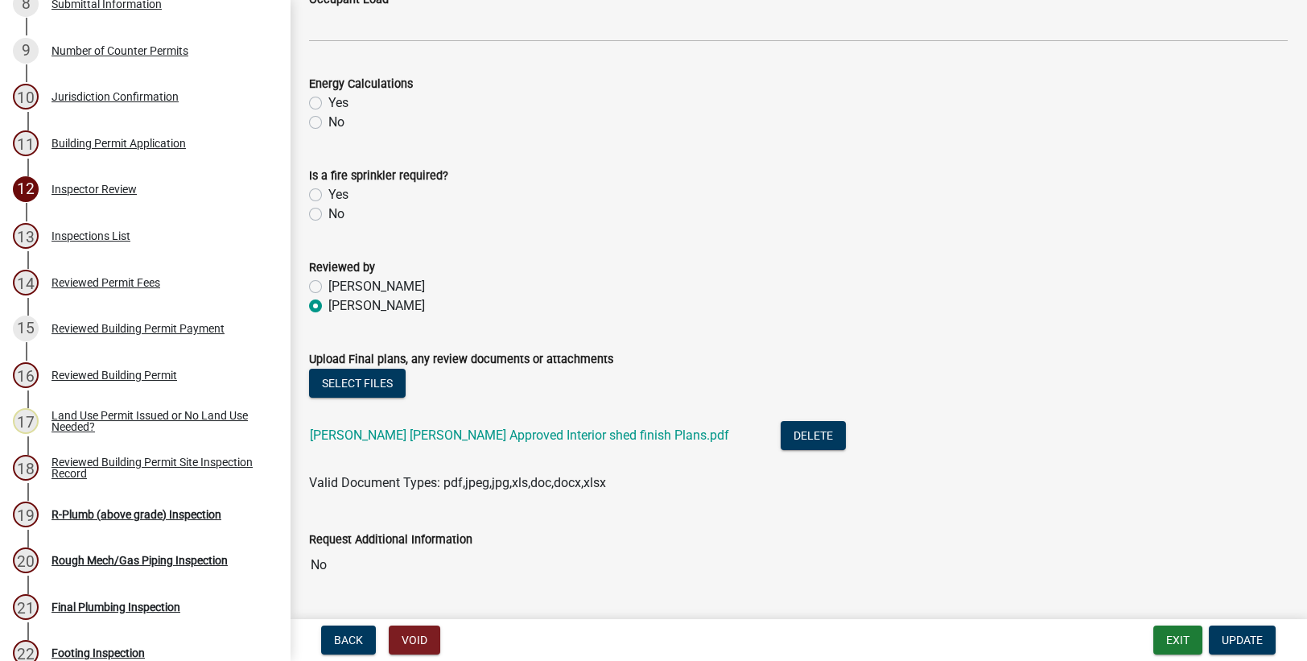
click at [436, 426] on div "[PERSON_NAME] [PERSON_NAME] Approved Interior shed finish Plans.pdf" at bounding box center [532, 437] width 445 height 33
click at [434, 437] on link "[PERSON_NAME] [PERSON_NAME] Approved Interior shed finish Plans.pdf" at bounding box center [519, 434] width 419 height 15
click at [341, 640] on span "Back" at bounding box center [348, 639] width 29 height 13
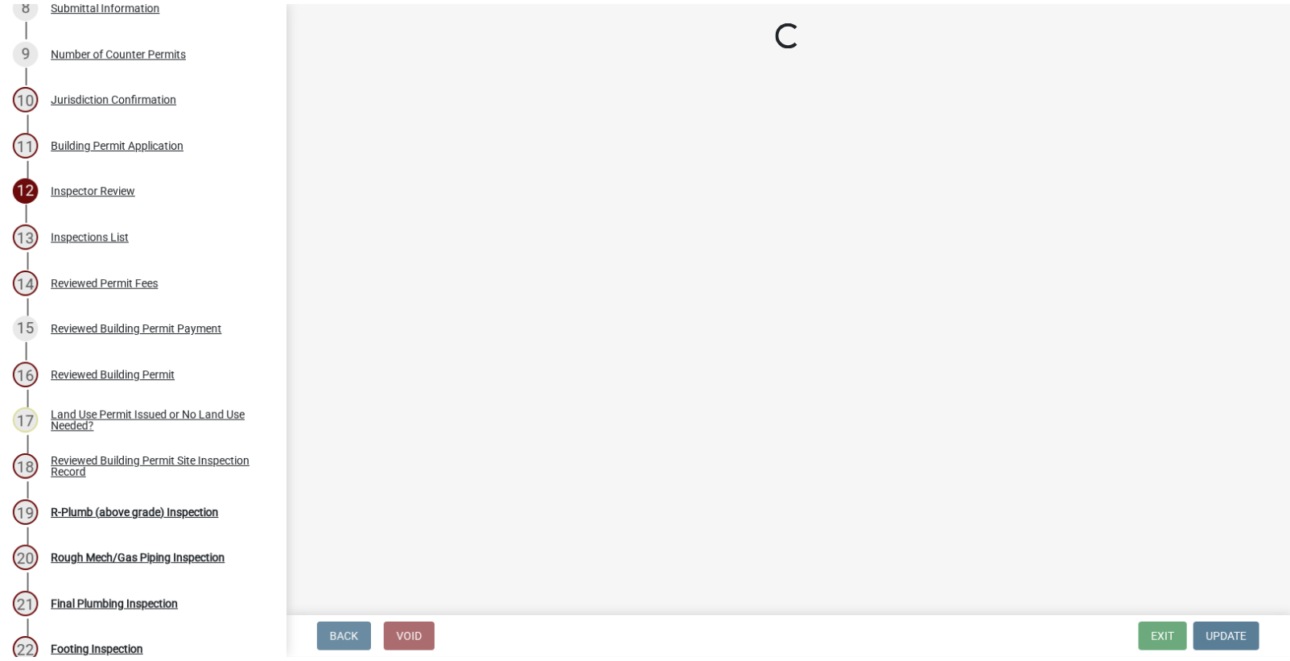
scroll to position [0, 0]
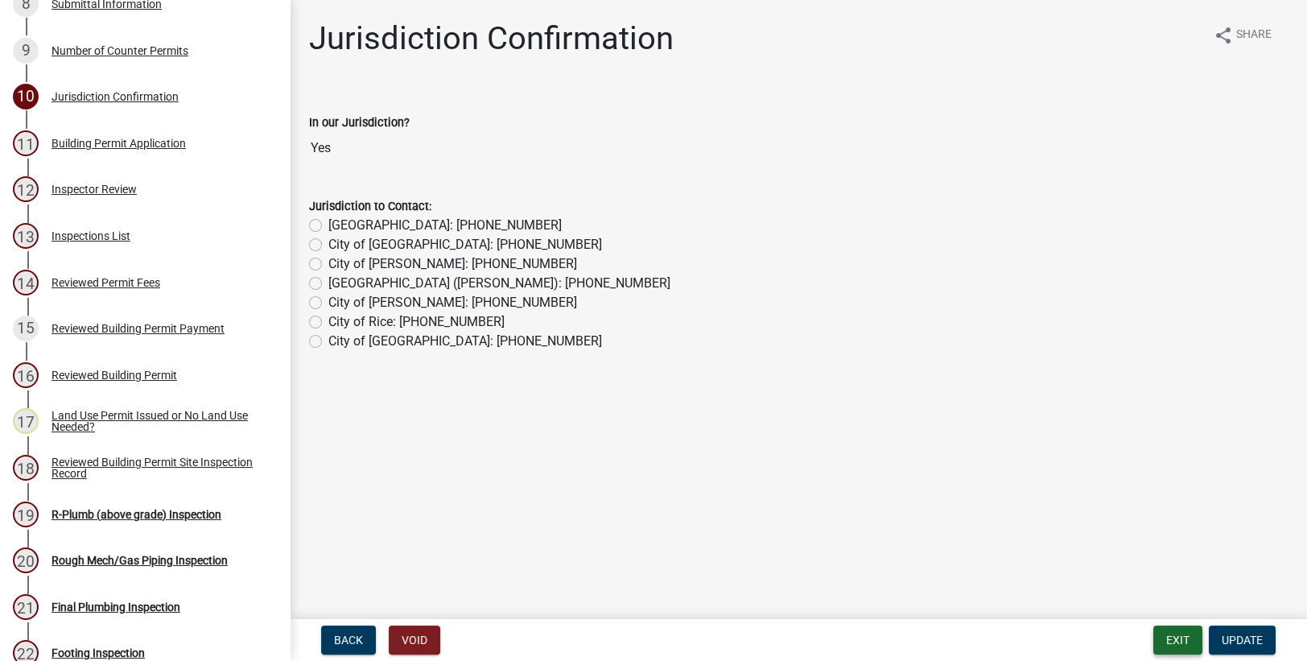
click at [1184, 645] on button "Exit" at bounding box center [1177, 639] width 49 height 29
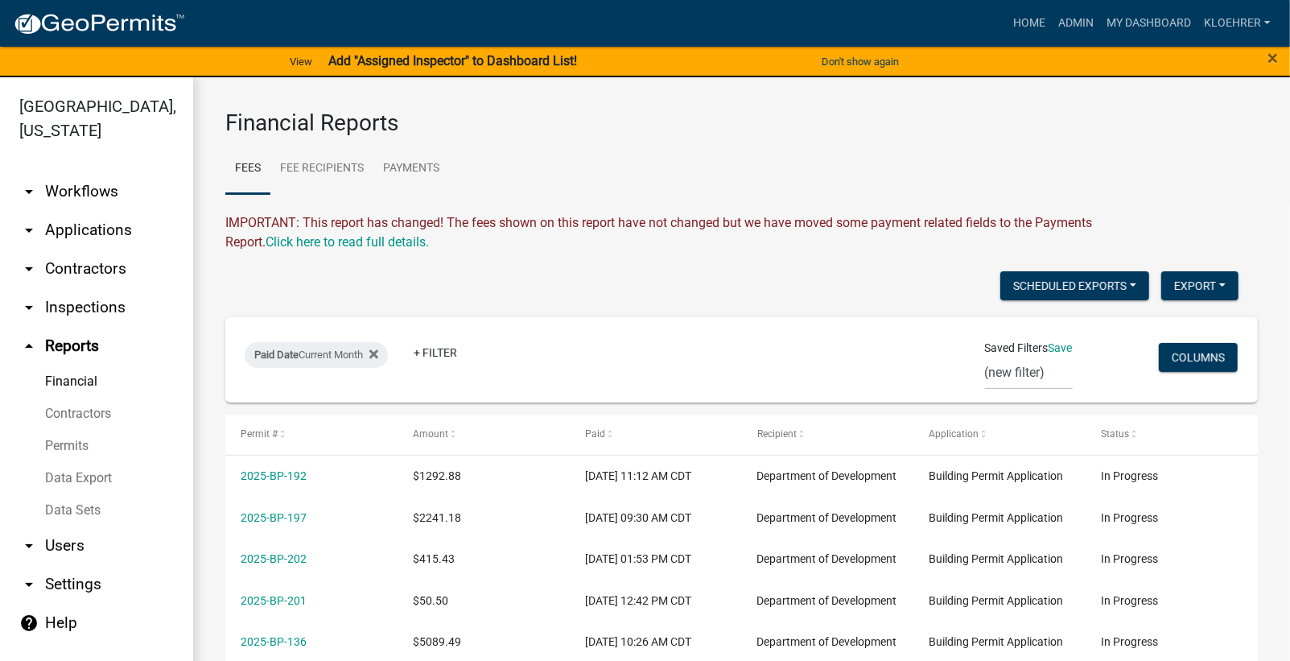
click at [103, 229] on link "arrow_drop_down Applications" at bounding box center [96, 230] width 193 height 39
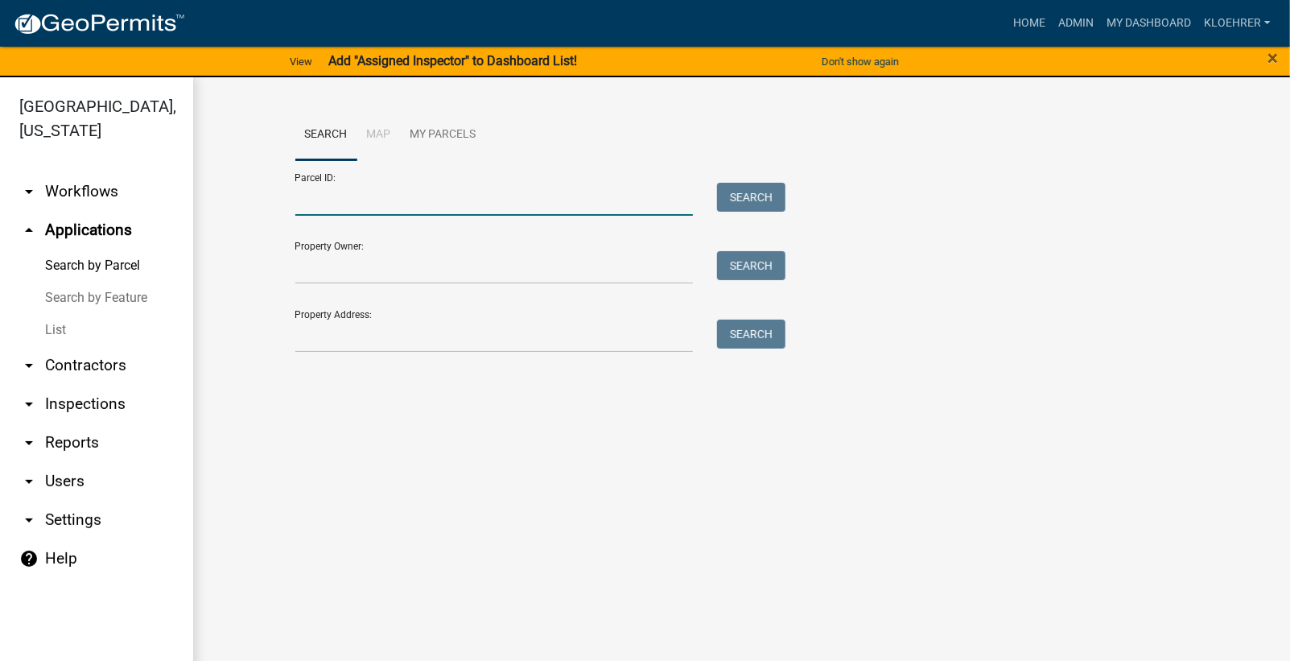
click at [363, 198] on input "Parcel ID:" at bounding box center [494, 199] width 398 height 33
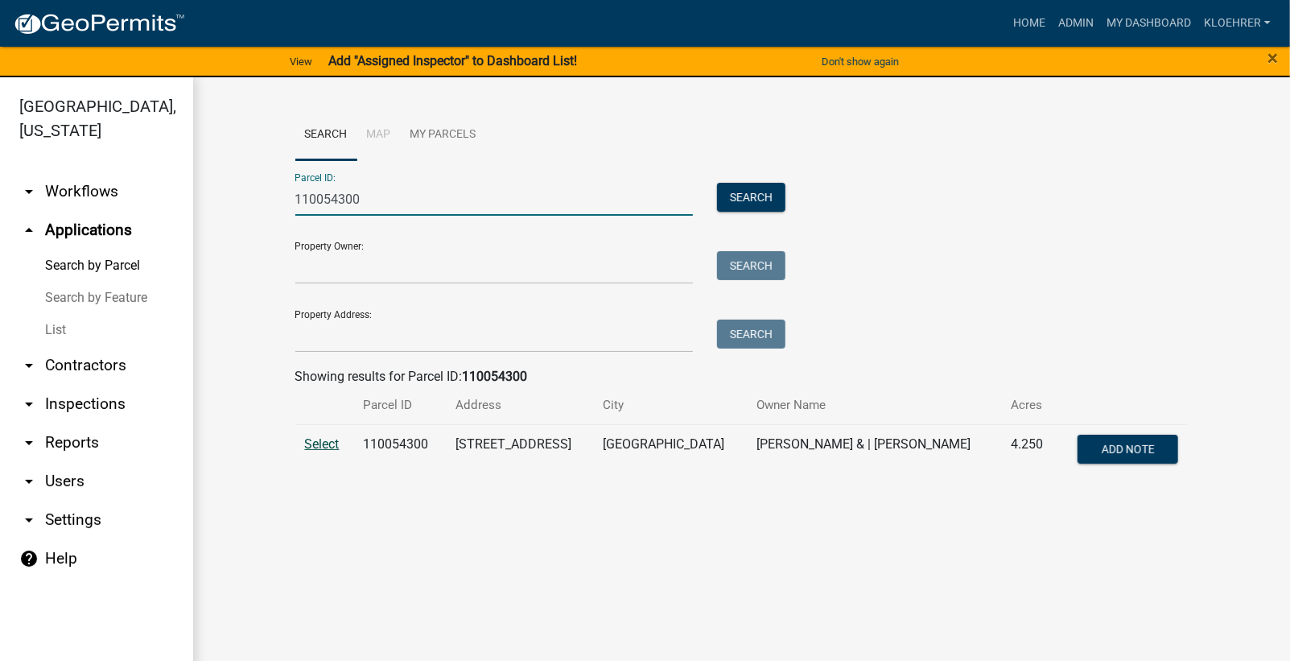
type input "110054300"
click at [315, 447] on span "Select" at bounding box center [322, 443] width 35 height 15
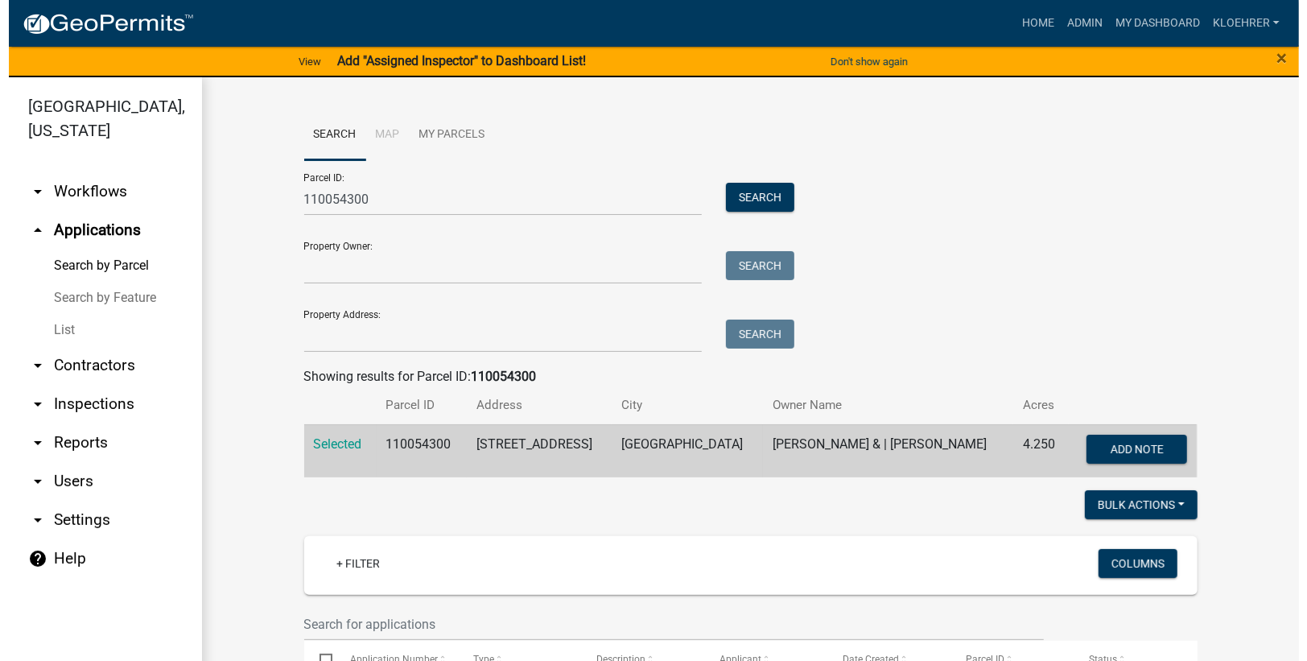
scroll to position [540, 0]
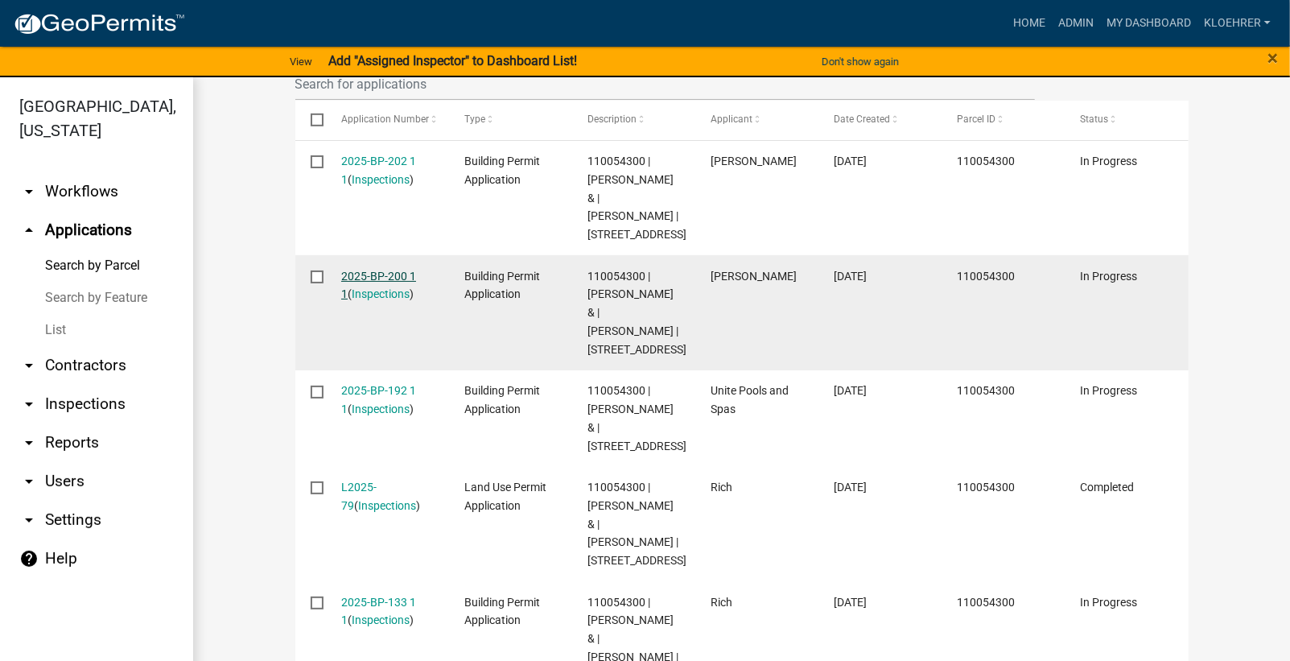
click at [354, 301] on link "2025-BP-200 1 1" at bounding box center [378, 285] width 75 height 31
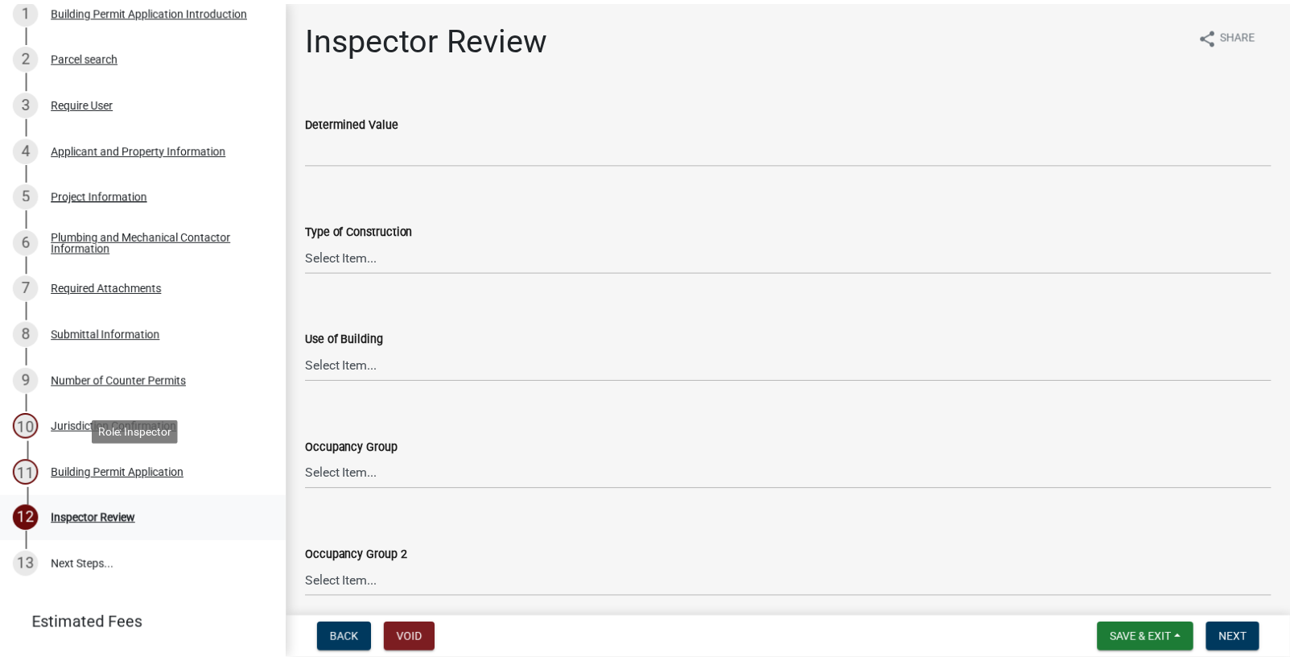
scroll to position [272, 0]
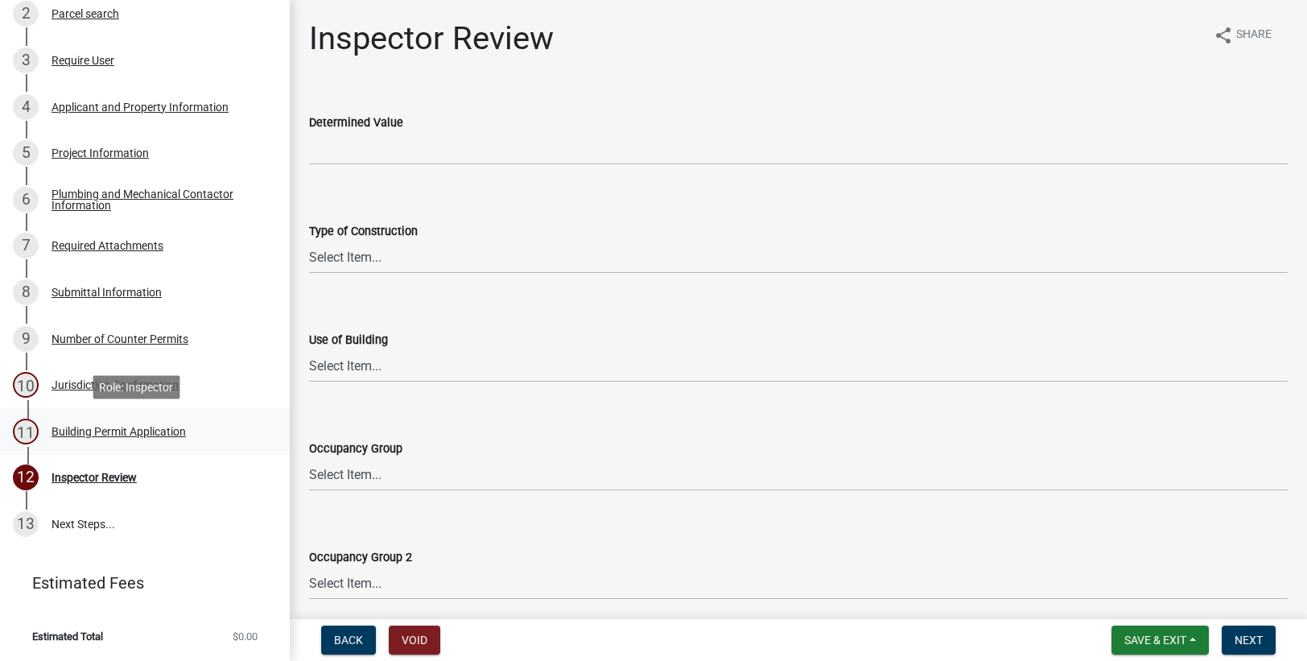
click at [133, 428] on div "Building Permit Application" at bounding box center [118, 431] width 134 height 11
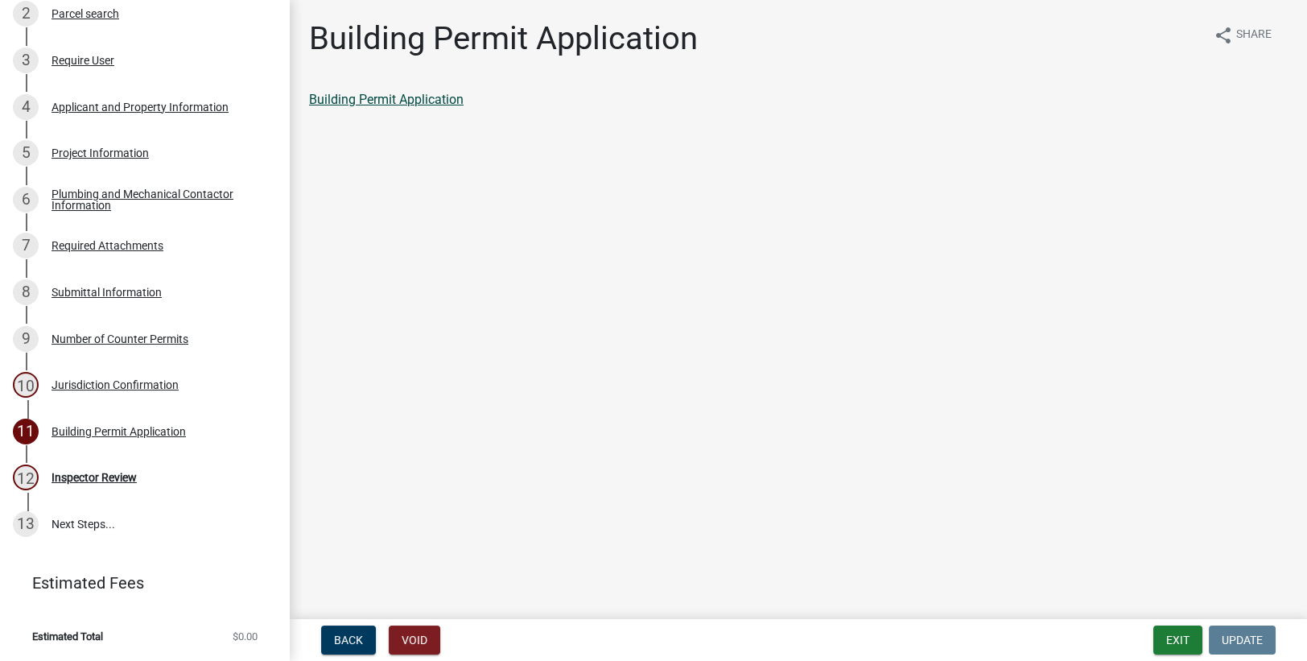
click at [392, 99] on link "Building Permit Application" at bounding box center [386, 99] width 154 height 15
click at [348, 645] on span "Back" at bounding box center [348, 639] width 29 height 13
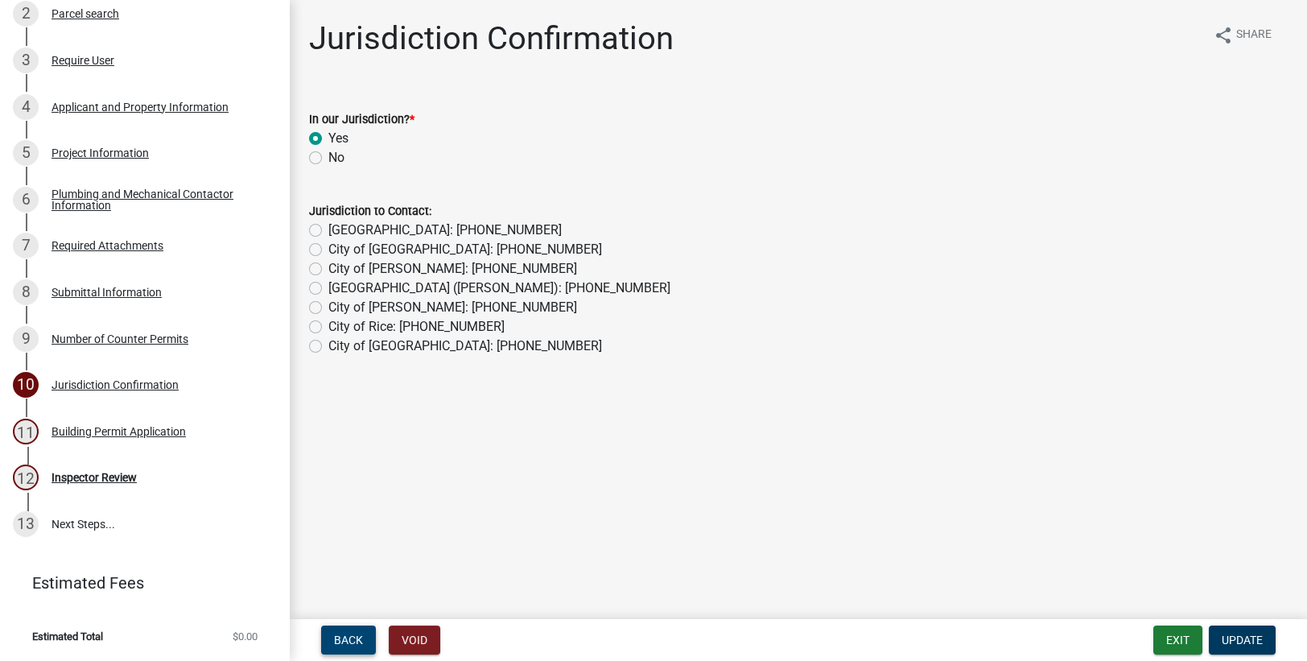
click at [339, 644] on span "Back" at bounding box center [348, 639] width 29 height 13
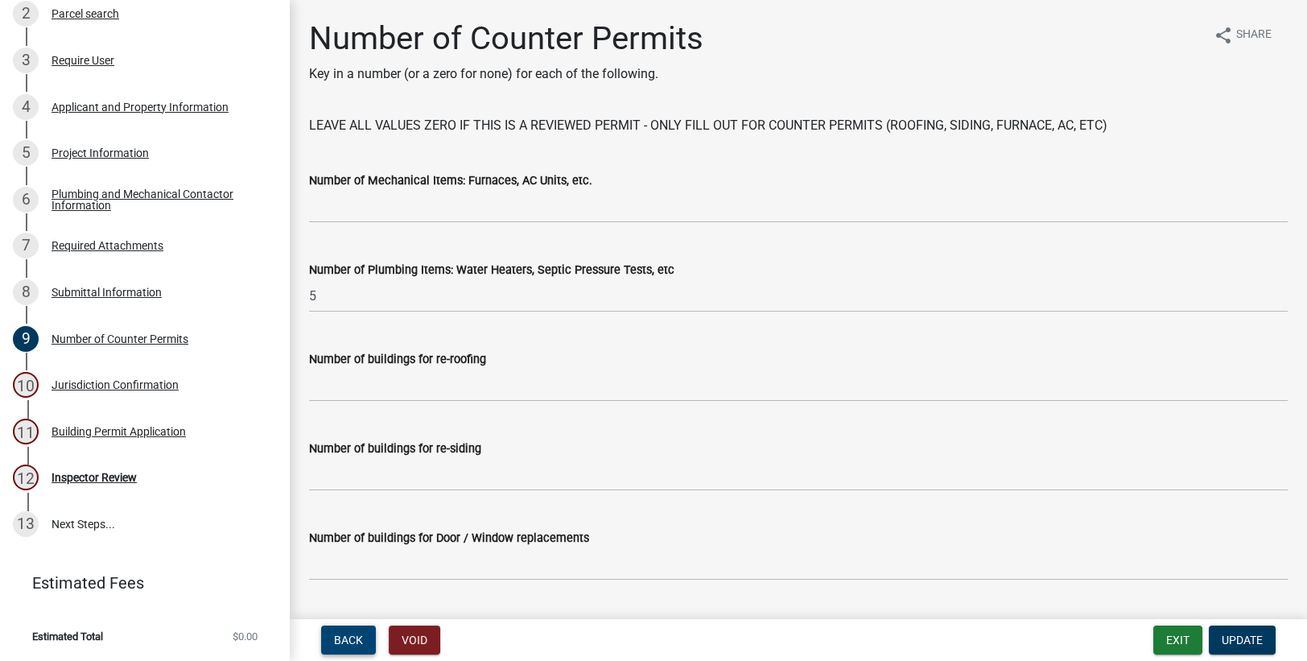
click at [355, 644] on span "Back" at bounding box center [348, 639] width 29 height 13
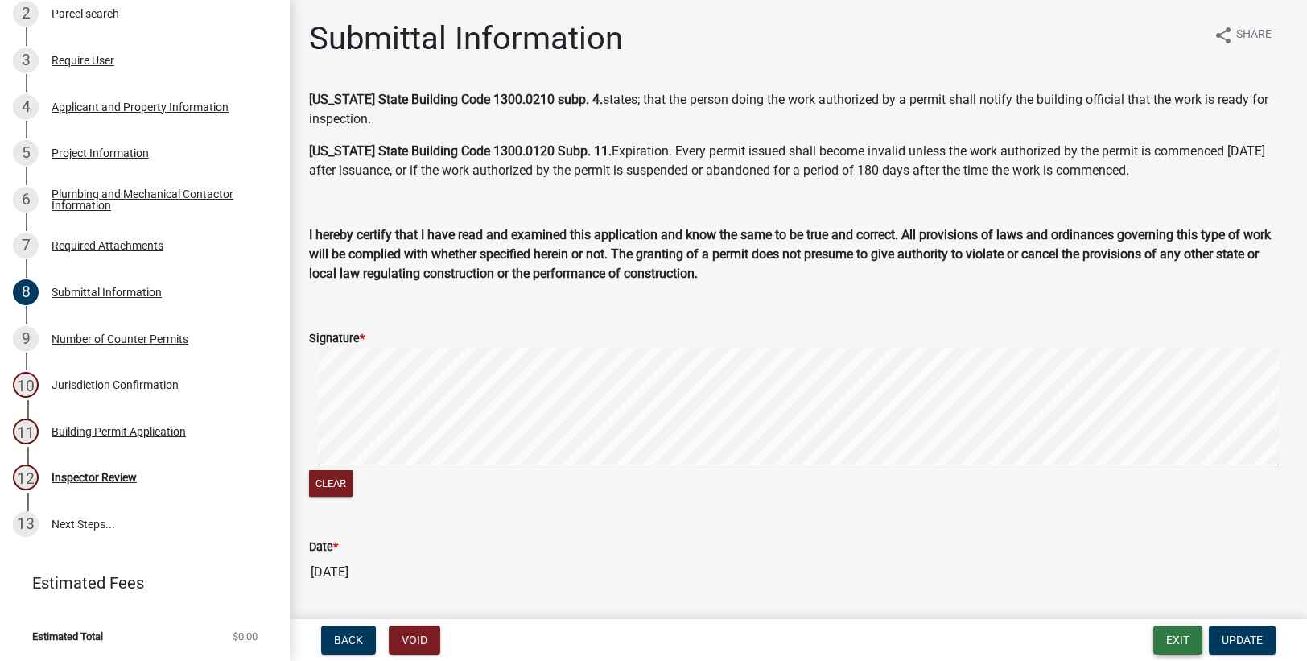
click at [1166, 645] on button "Exit" at bounding box center [1177, 639] width 49 height 29
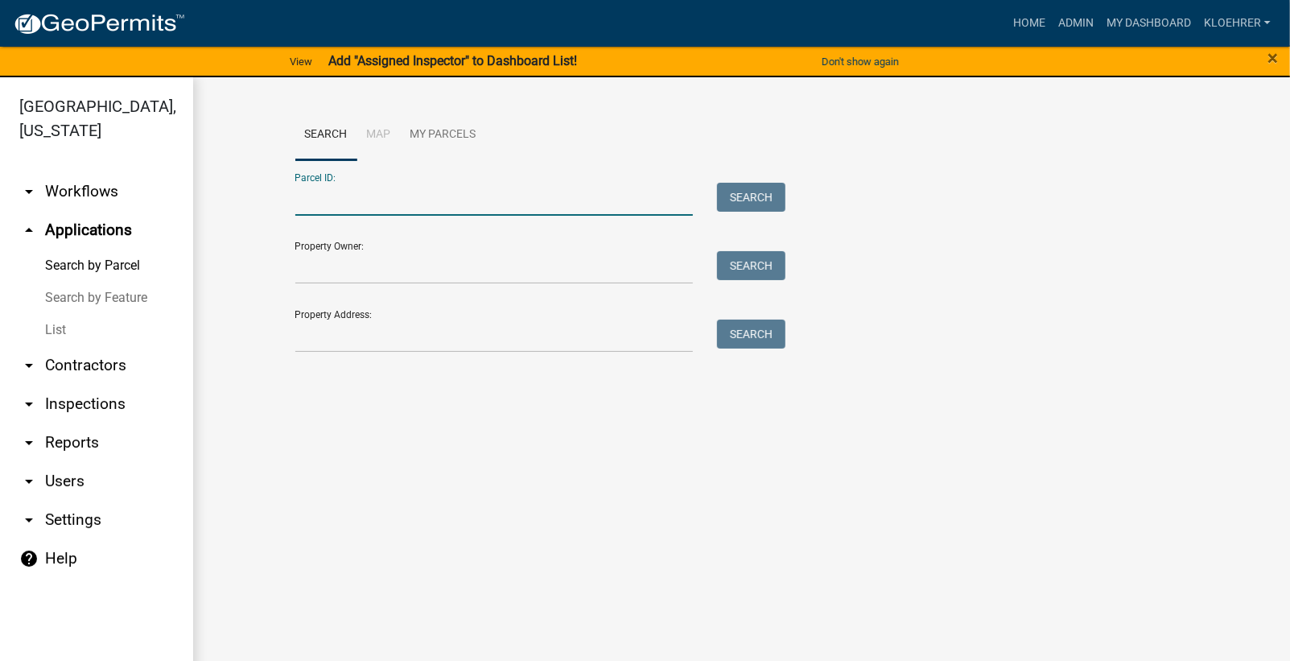
click at [523, 197] on input "Parcel ID:" at bounding box center [494, 199] width 398 height 33
click at [463, 207] on input "110053400" at bounding box center [494, 199] width 398 height 33
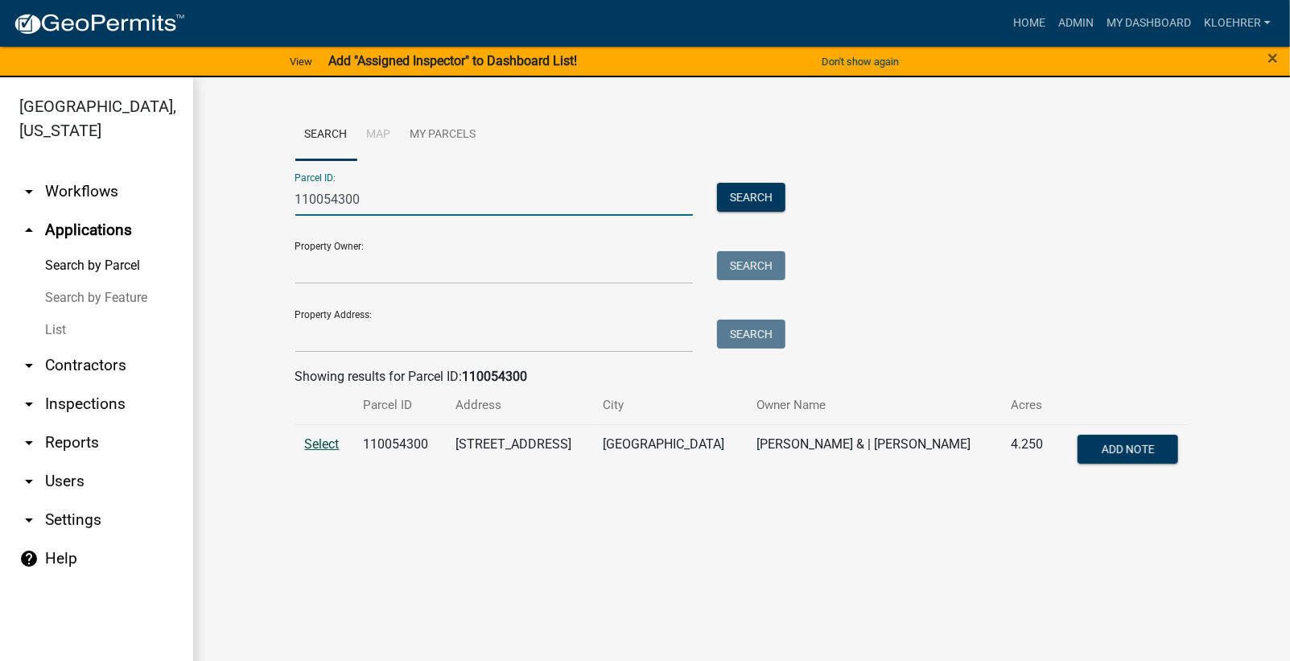
type input "110054300"
click at [322, 441] on span "Select" at bounding box center [322, 443] width 35 height 15
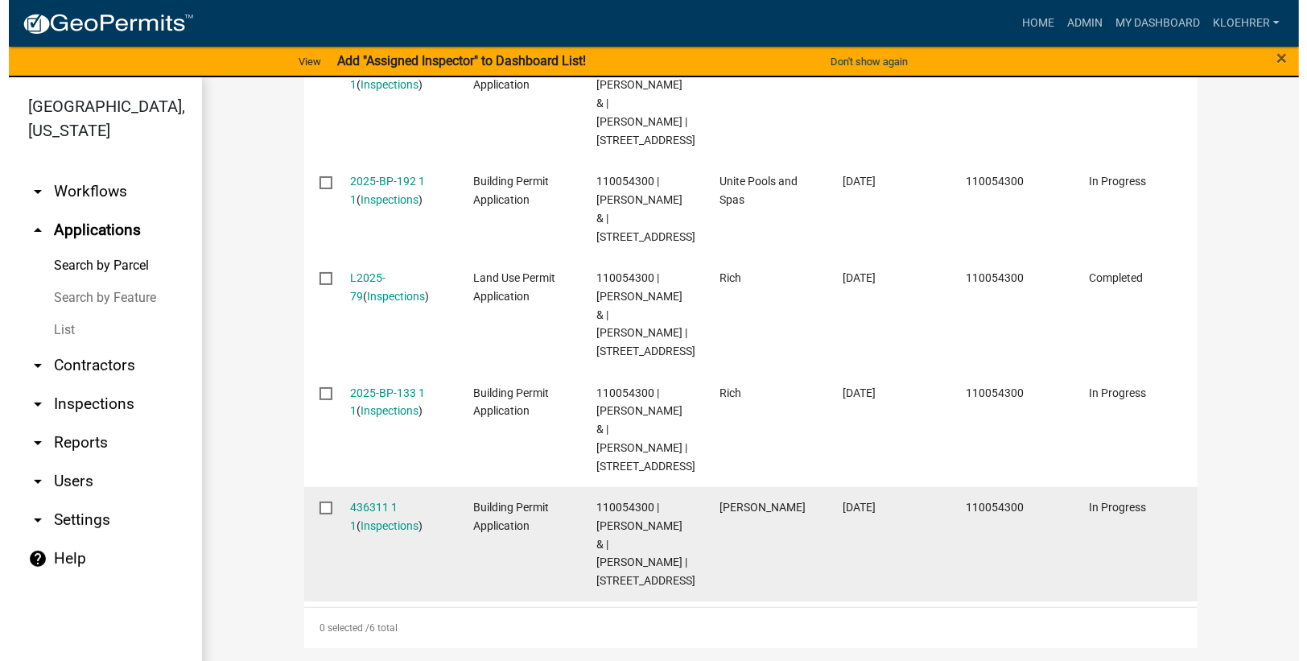
scroll to position [954, 0]
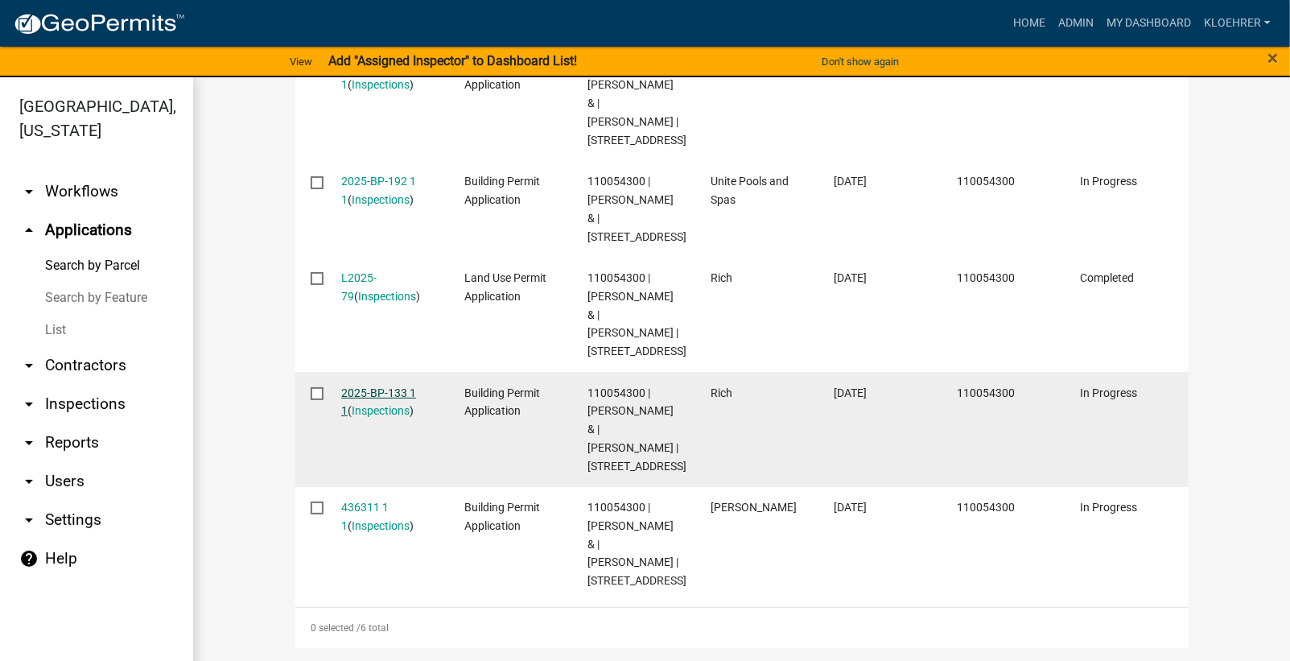
click at [374, 386] on link "2025-BP-133 1 1" at bounding box center [378, 401] width 75 height 31
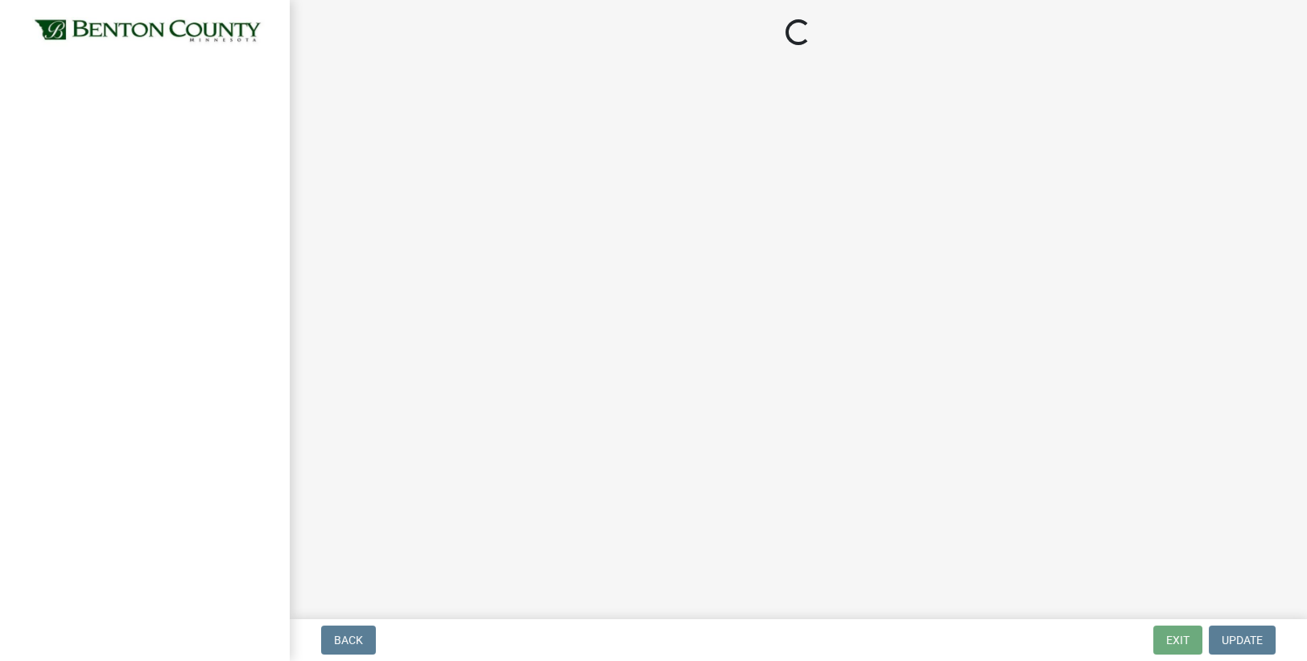
select select "17bfa135-5610-45df-8ce7-87530b7d86d4"
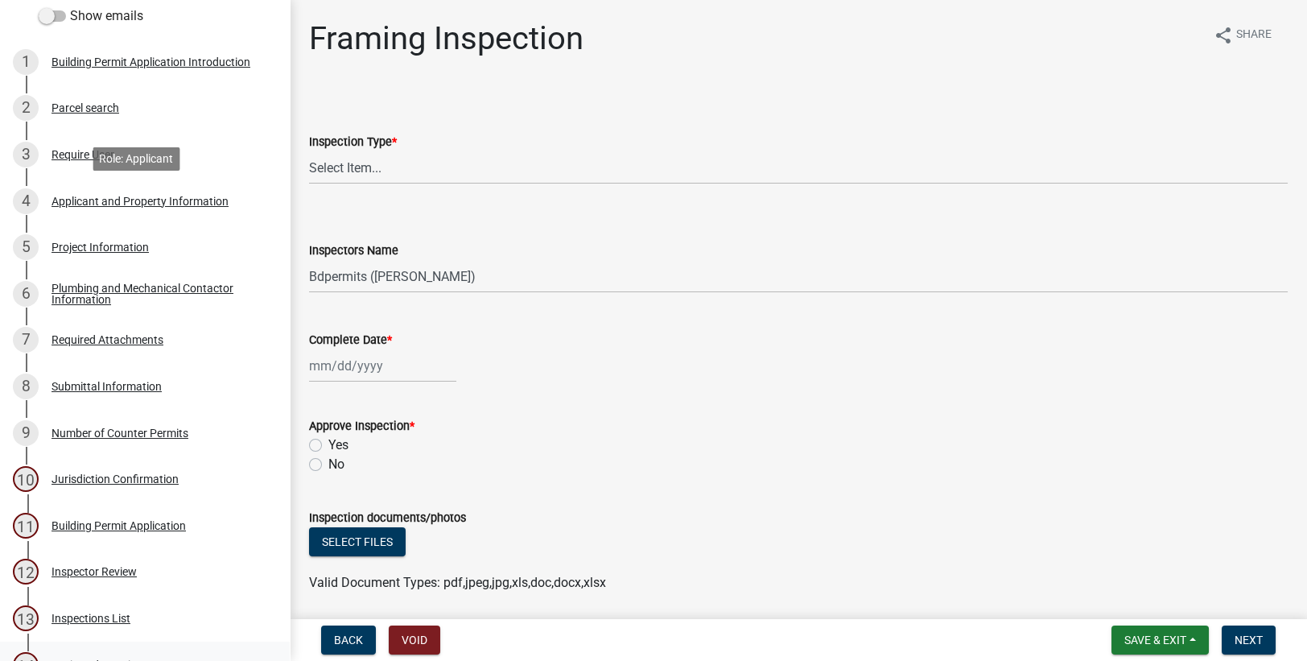
scroll to position [323, 0]
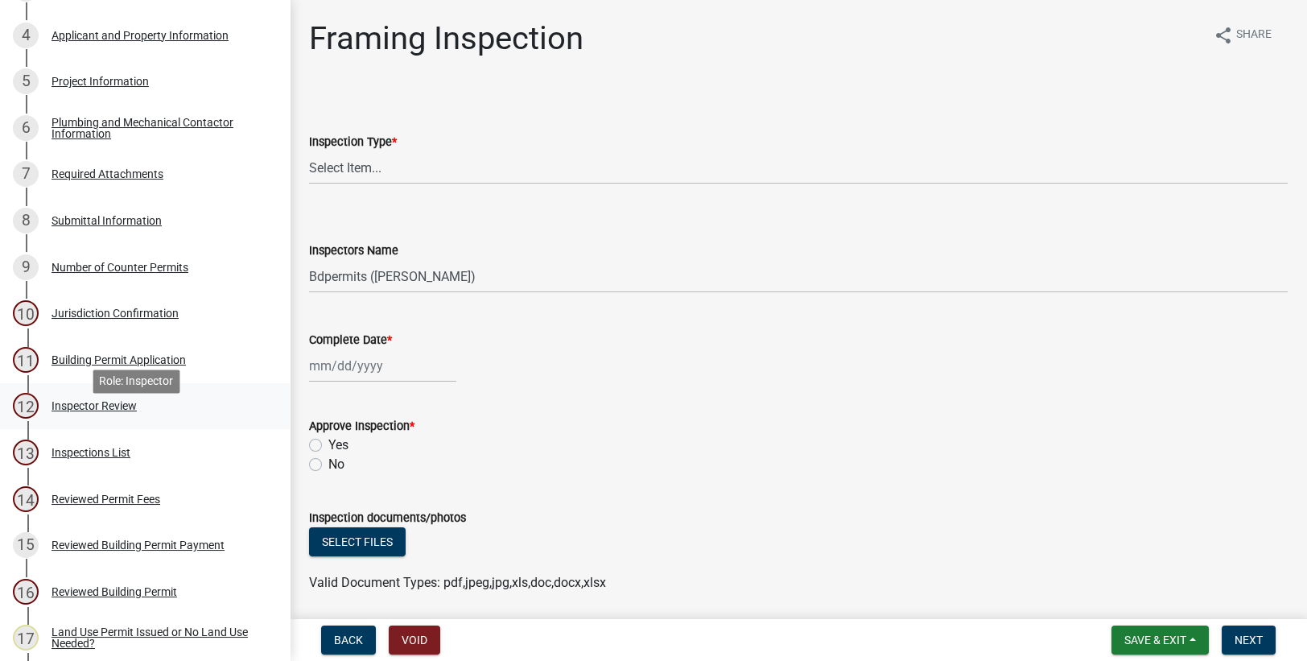
click at [106, 411] on div "Inspector Review" at bounding box center [93, 405] width 85 height 11
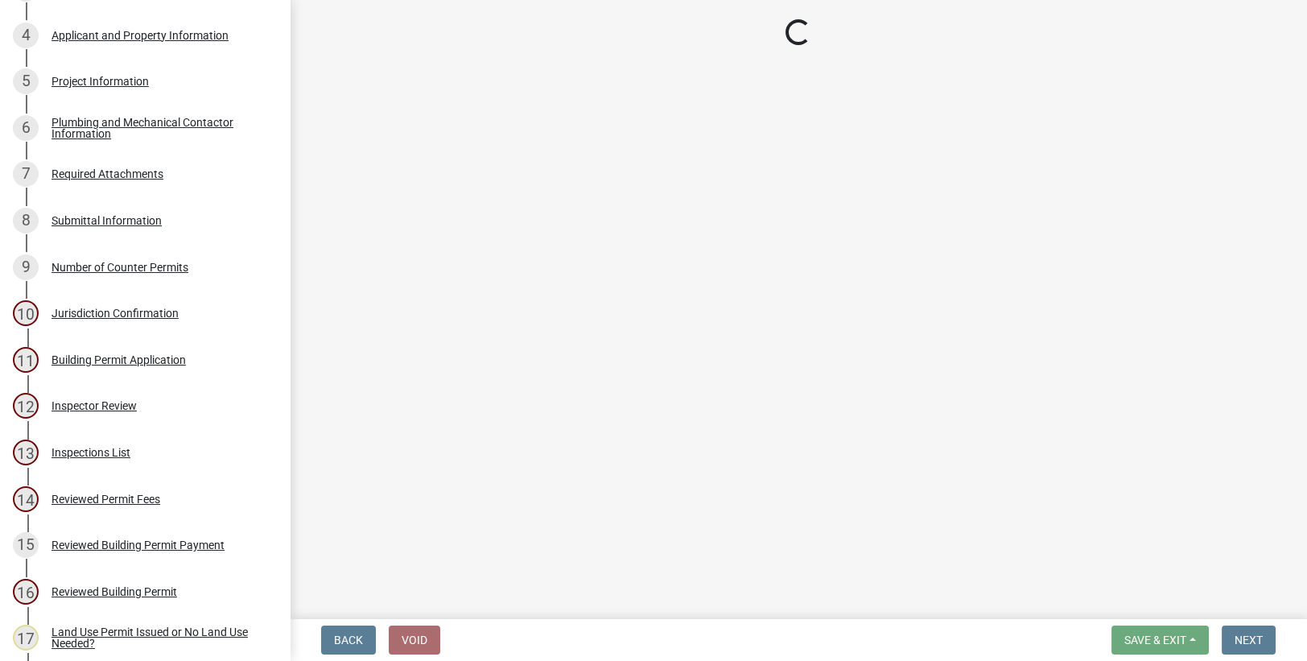
select select "94a12757-2a59-4079-8756-dca9431867ef"
select select "6dc0760e-8c08-4580-9fe9-6a7ebc6918b6"
select select "0198996b-7c5b-4e1d-9fce-5545e98e8655"
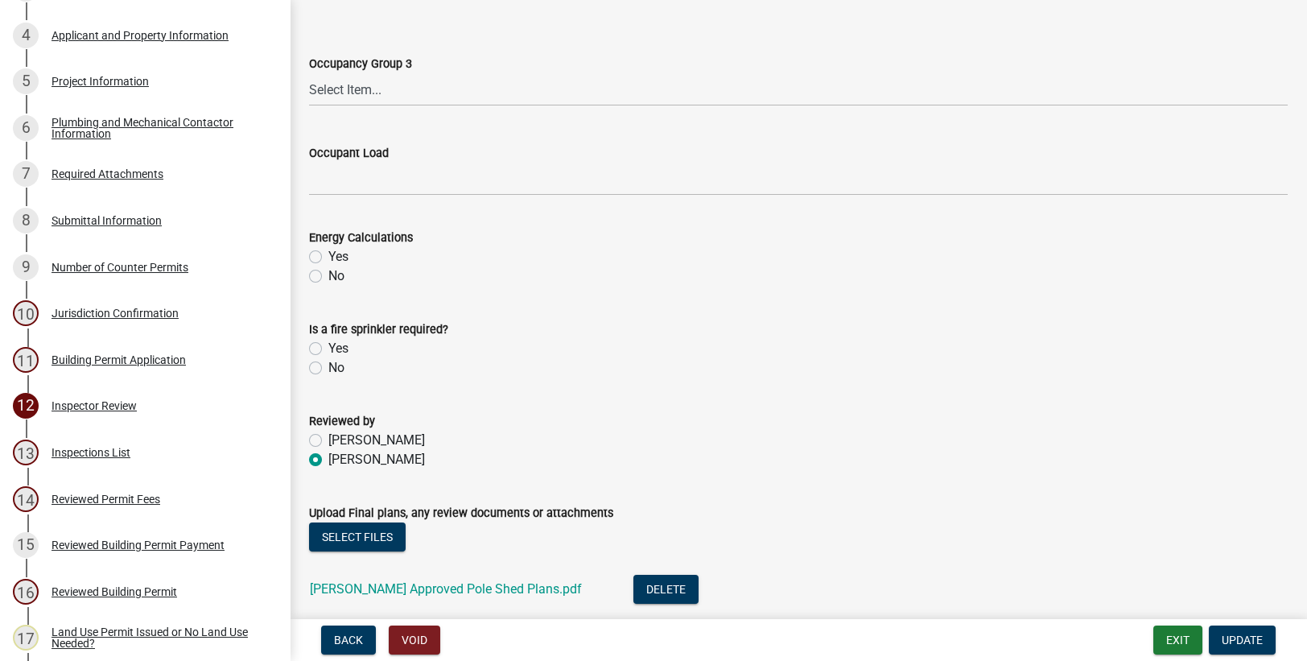
scroll to position [756, 0]
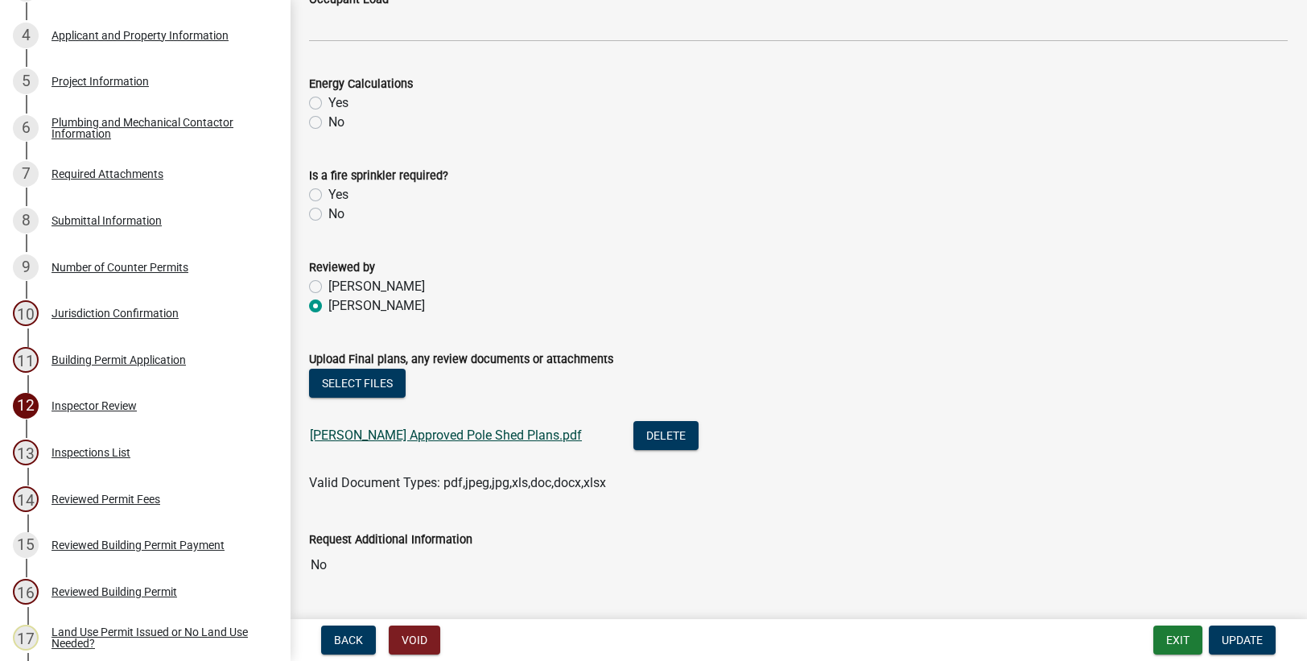
click at [463, 428] on link "[PERSON_NAME] Approved Pole Shed Plans.pdf" at bounding box center [446, 434] width 272 height 15
